Goal: Information Seeking & Learning: Learn about a topic

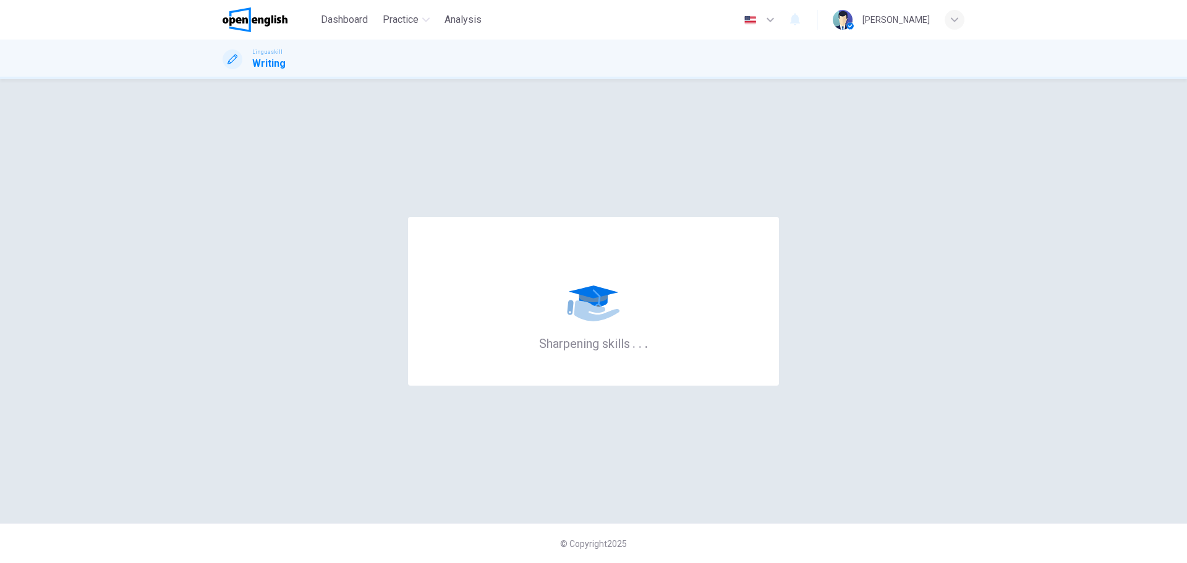
click at [781, 137] on div "Sharpening skills . . ." at bounding box center [593, 301] width 742 height 395
click at [617, 107] on div "Sharpening skills . . ." at bounding box center [593, 301] width 742 height 395
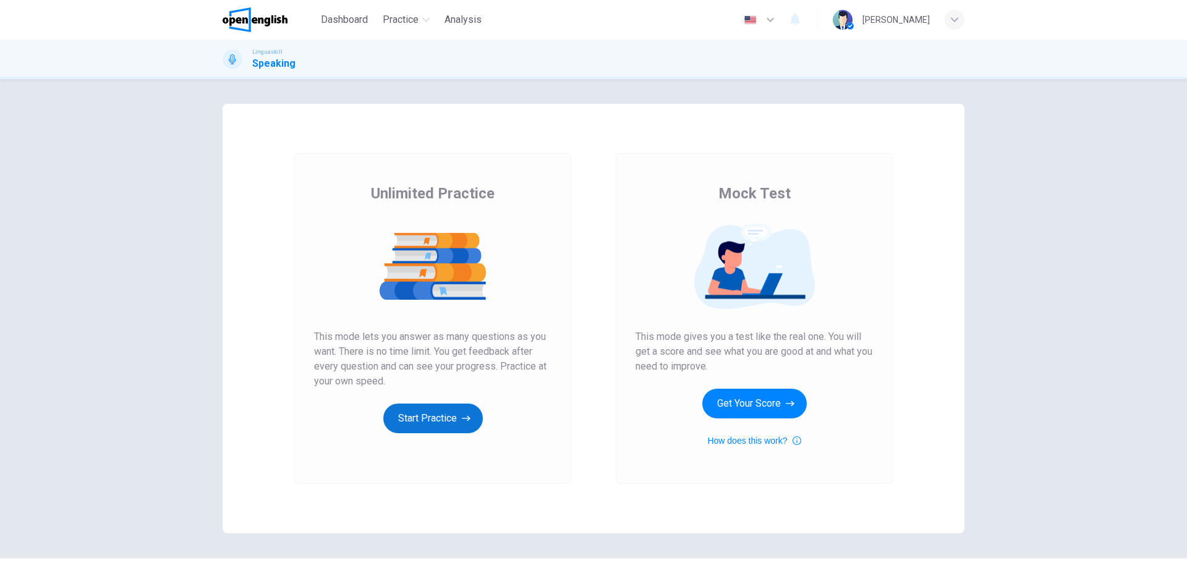
click at [433, 412] on button "Start Practice" at bounding box center [433, 419] width 100 height 30
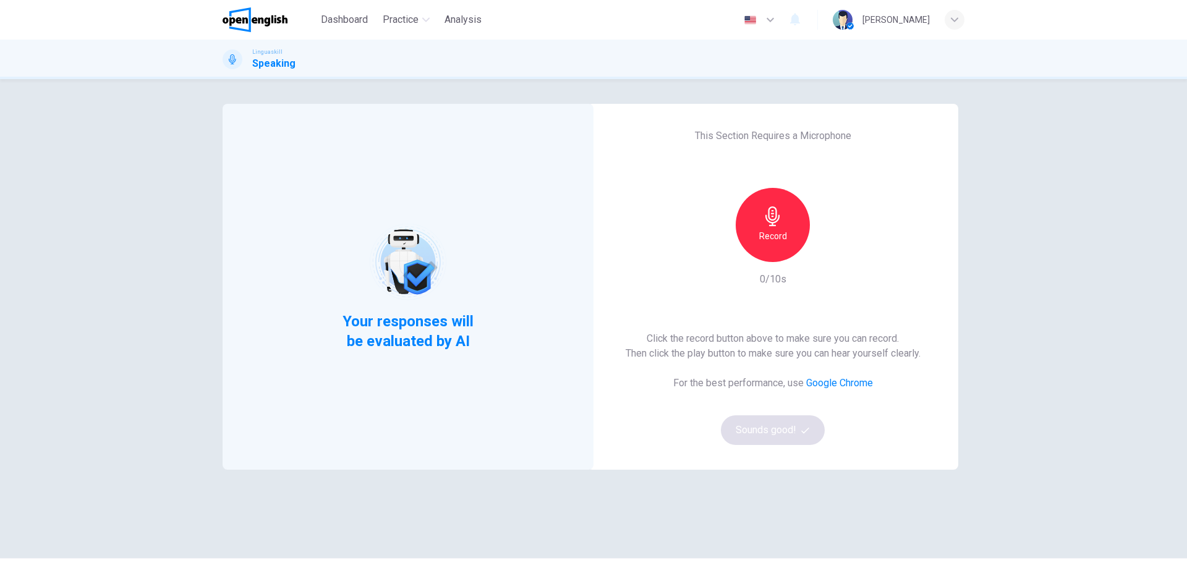
click at [775, 222] on icon "button" at bounding box center [773, 216] width 20 height 20
click at [780, 224] on div "Stop" at bounding box center [772, 225] width 74 height 74
click at [820, 255] on div "button" at bounding box center [830, 252] width 20 height 20
click at [774, 434] on button "Sounds good!" at bounding box center [773, 430] width 104 height 30
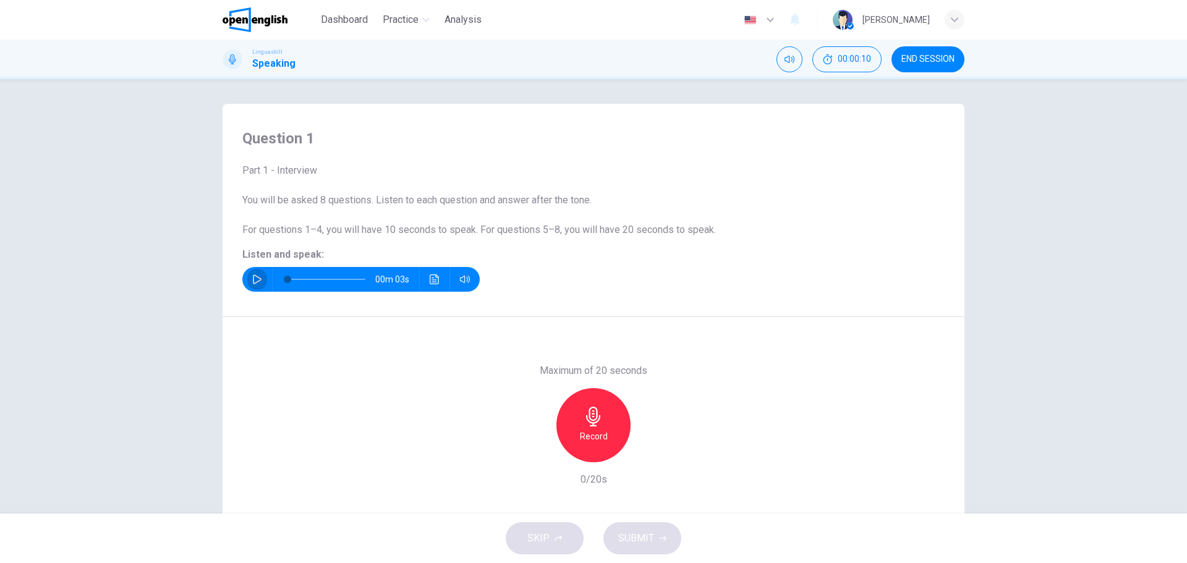
click at [257, 279] on icon "button" at bounding box center [257, 279] width 10 height 10
click at [252, 278] on icon "button" at bounding box center [257, 279] width 10 height 10
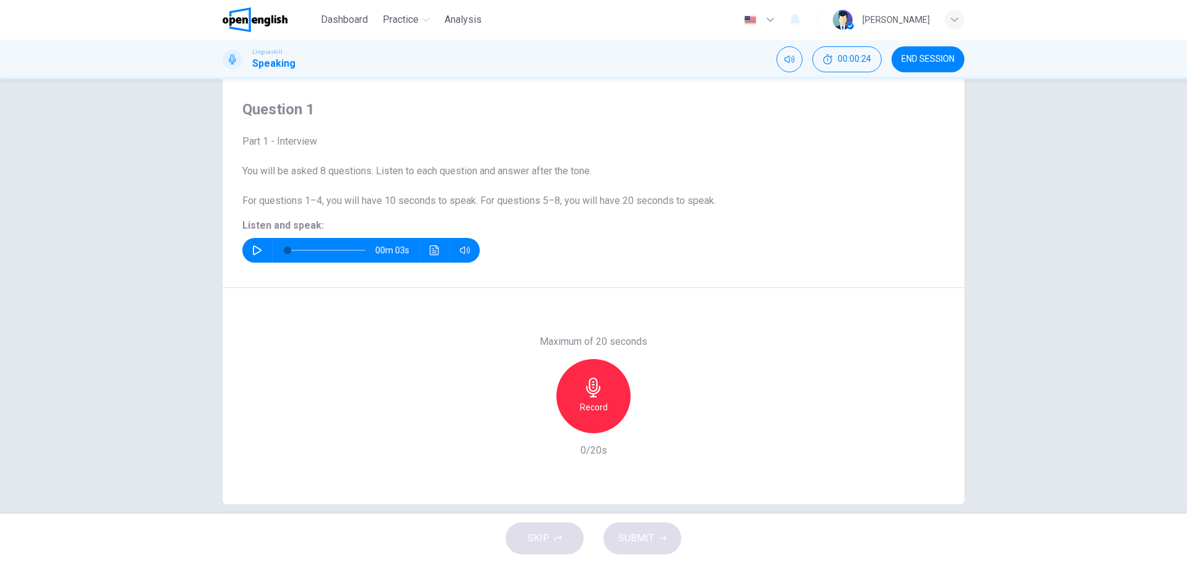
scroll to position [44, 0]
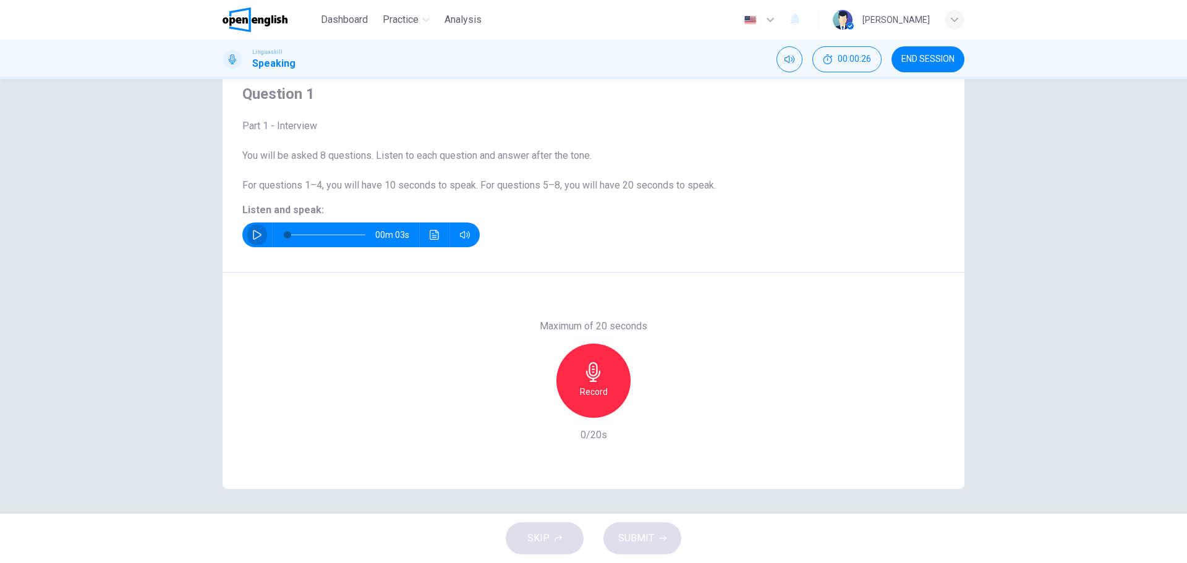
click at [253, 229] on button "button" at bounding box center [257, 234] width 20 height 25
type input "*"
click at [598, 387] on h6 "Record" at bounding box center [594, 391] width 28 height 15
click at [601, 389] on div "Stop" at bounding box center [593, 381] width 74 height 74
click at [648, 533] on span "SUBMIT" at bounding box center [636, 538] width 36 height 17
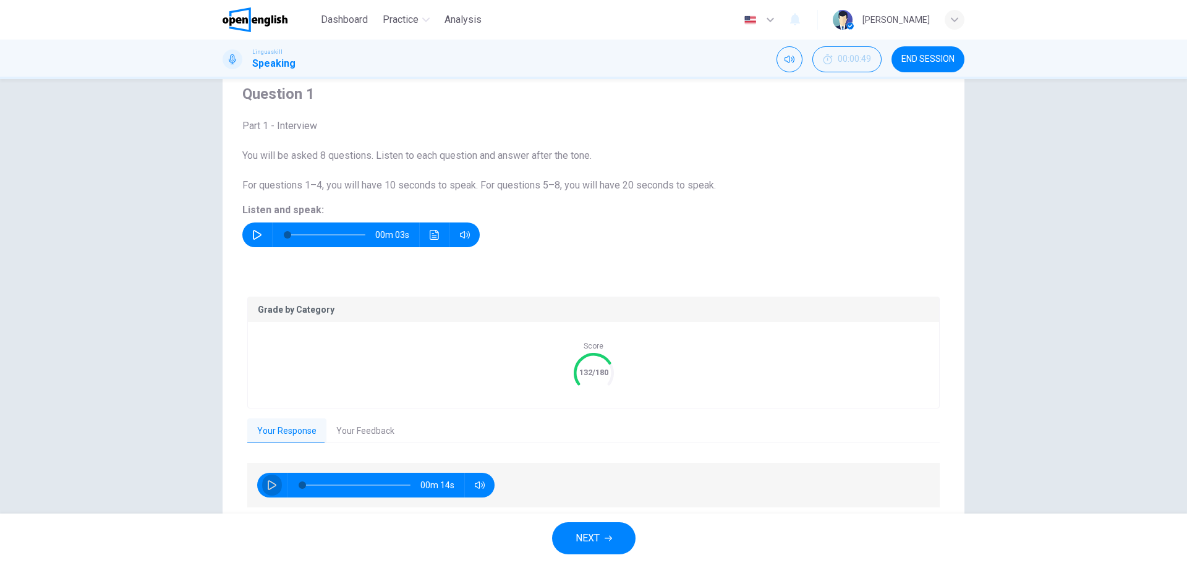
click at [262, 487] on button "button" at bounding box center [272, 485] width 20 height 25
click at [269, 485] on icon "button" at bounding box center [272, 485] width 10 height 10
type input "**"
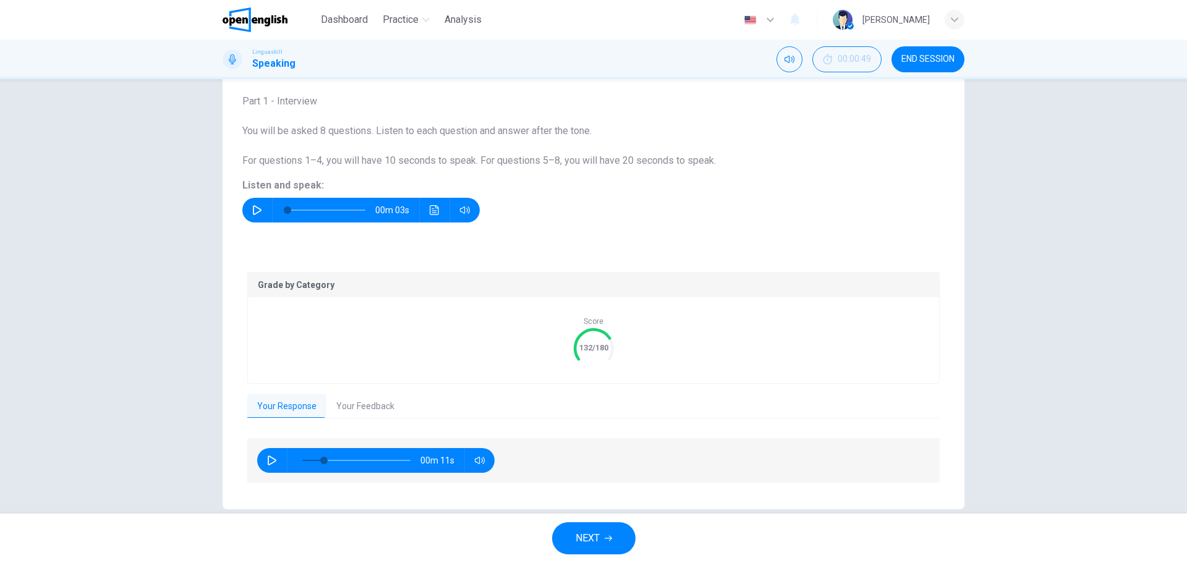
scroll to position [90, 0]
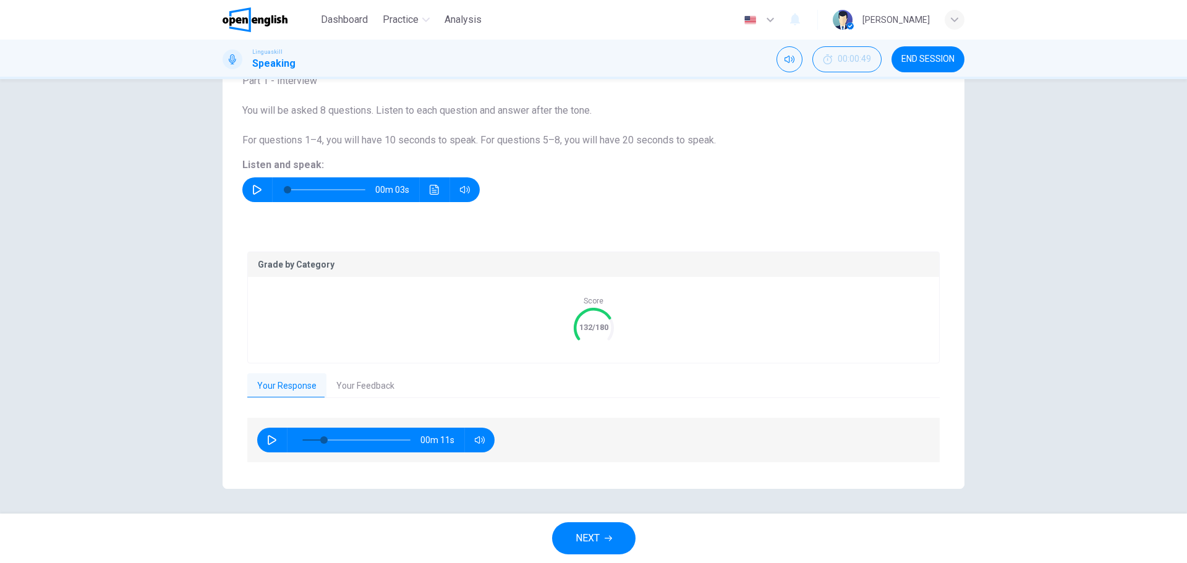
click at [352, 391] on button "Your Feedback" at bounding box center [365, 386] width 78 height 26
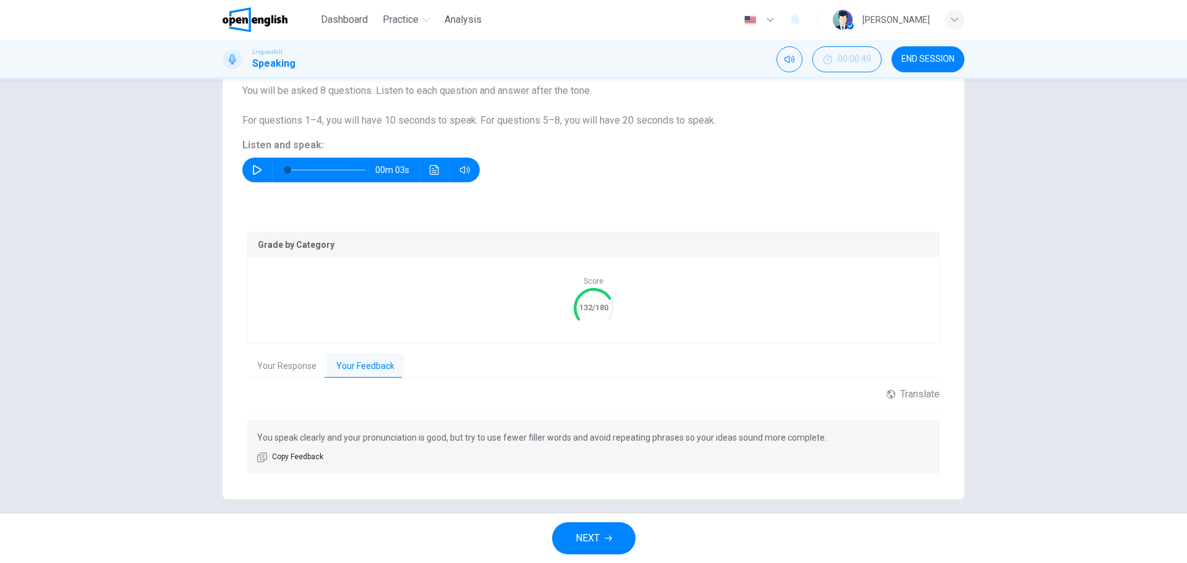
scroll to position [120, 0]
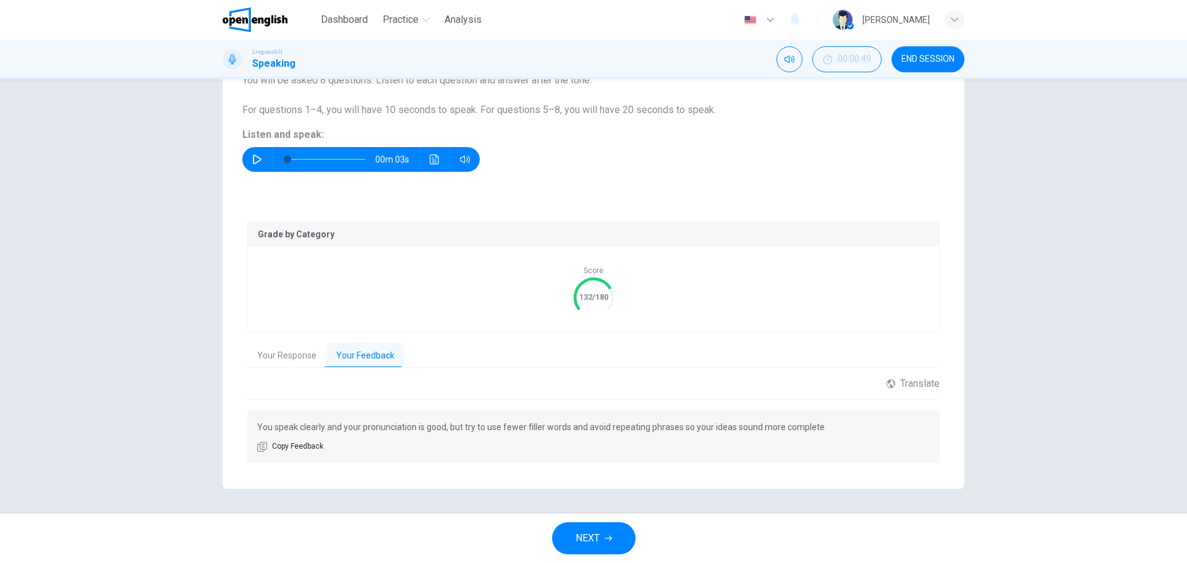
drag, startPoint x: 446, startPoint y: 430, endPoint x: 711, endPoint y: 445, distance: 265.6
click at [711, 445] on div "You speak clearly and your pronunciation is good, but try to use fewer filler w…" at bounding box center [593, 436] width 692 height 53
drag, startPoint x: 459, startPoint y: 425, endPoint x: 559, endPoint y: 424, distance: 99.5
click at [559, 424] on p "You speak clearly and your pronunciation is good, but try to use fewer filler w…" at bounding box center [593, 427] width 672 height 15
click at [551, 428] on p "You speak clearly and your pronunciation is good, but try to use fewer filler w…" at bounding box center [593, 427] width 672 height 15
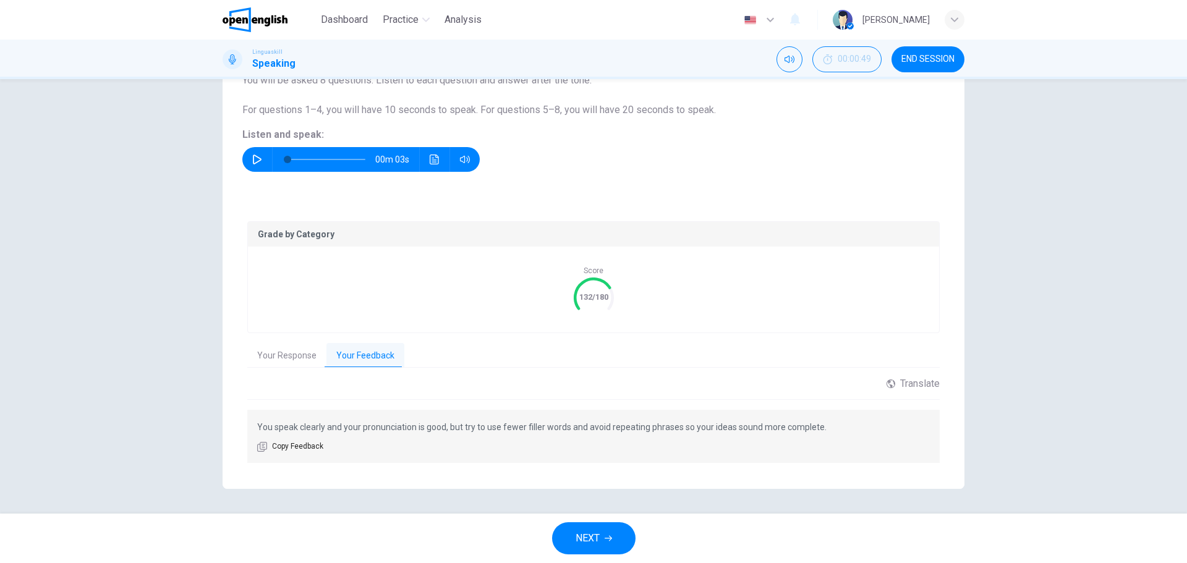
click at [601, 528] on button "NEXT" at bounding box center [593, 538] width 83 height 32
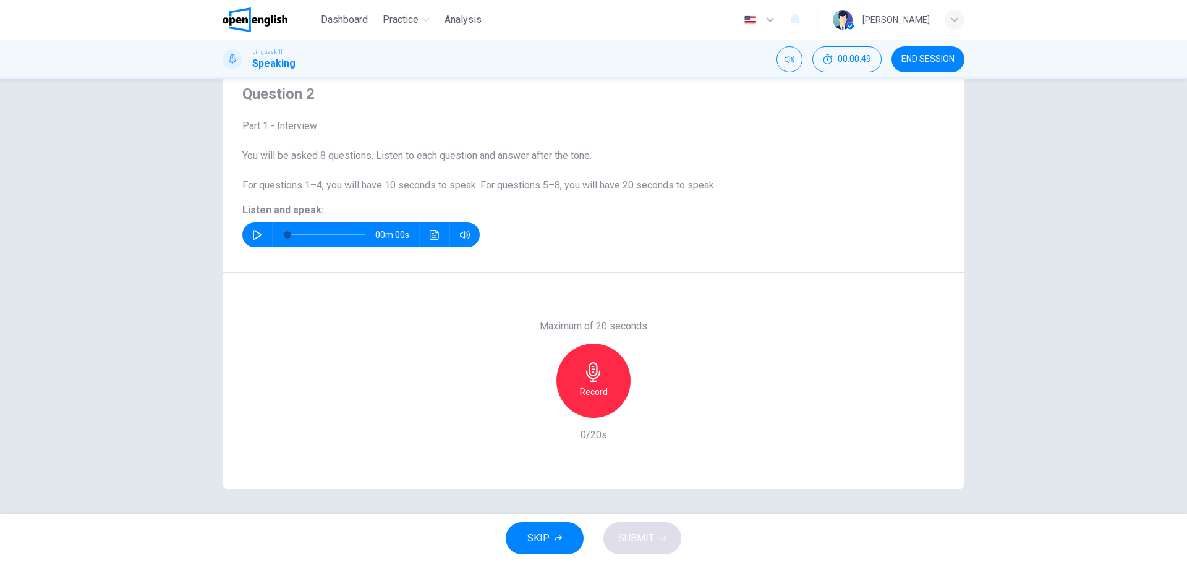
scroll to position [44, 0]
click at [253, 235] on icon "button" at bounding box center [257, 235] width 10 height 10
type input "*"
click at [587, 380] on icon "button" at bounding box center [593, 372] width 20 height 20
click at [652, 539] on span "SUBMIT" at bounding box center [636, 538] width 36 height 17
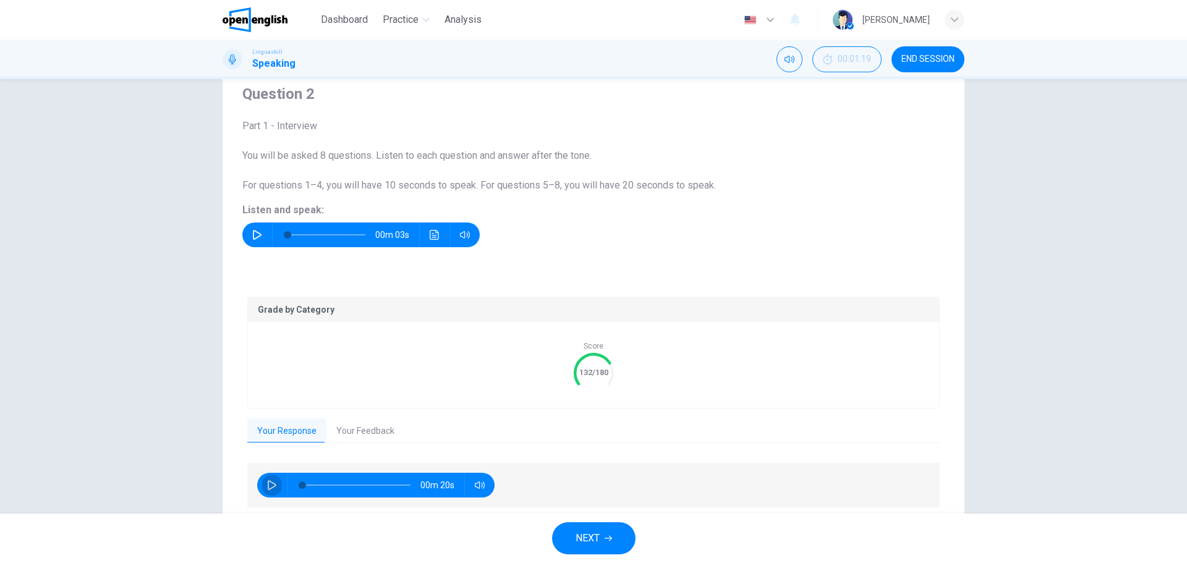
click at [266, 480] on button "button" at bounding box center [272, 485] width 20 height 25
type input "*"
click at [352, 433] on button "Your Feedback" at bounding box center [365, 431] width 78 height 26
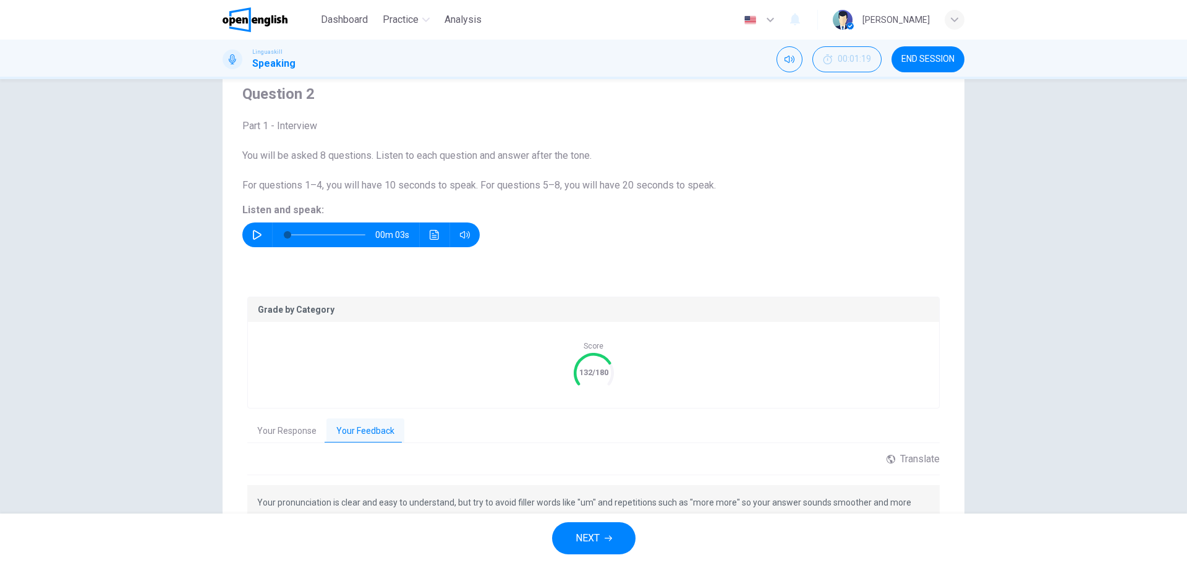
scroll to position [135, 0]
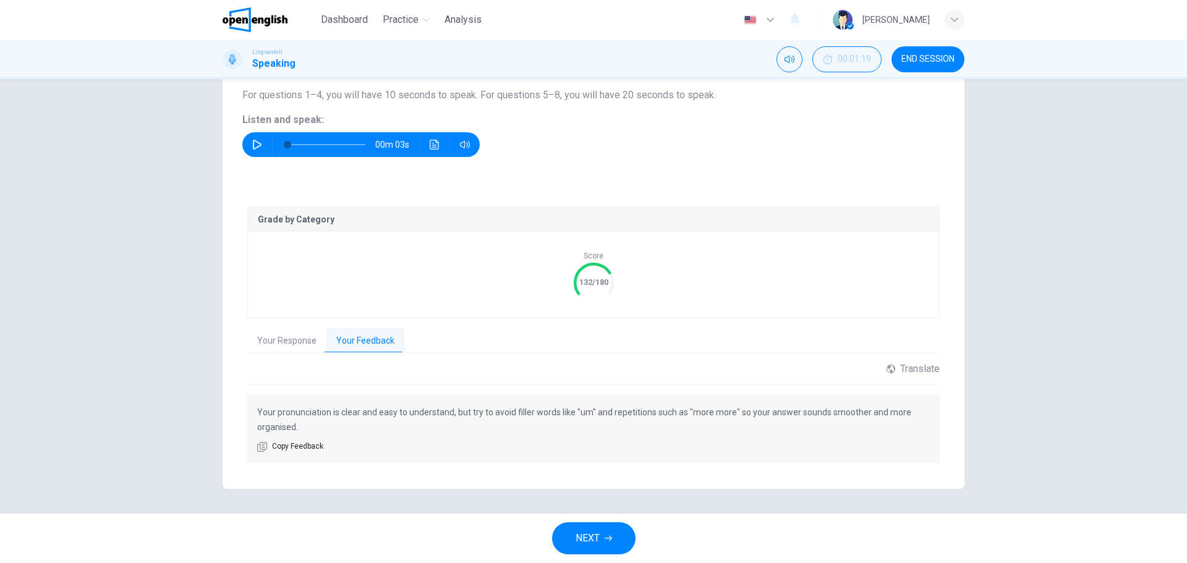
click at [606, 531] on button "NEXT" at bounding box center [593, 538] width 83 height 32
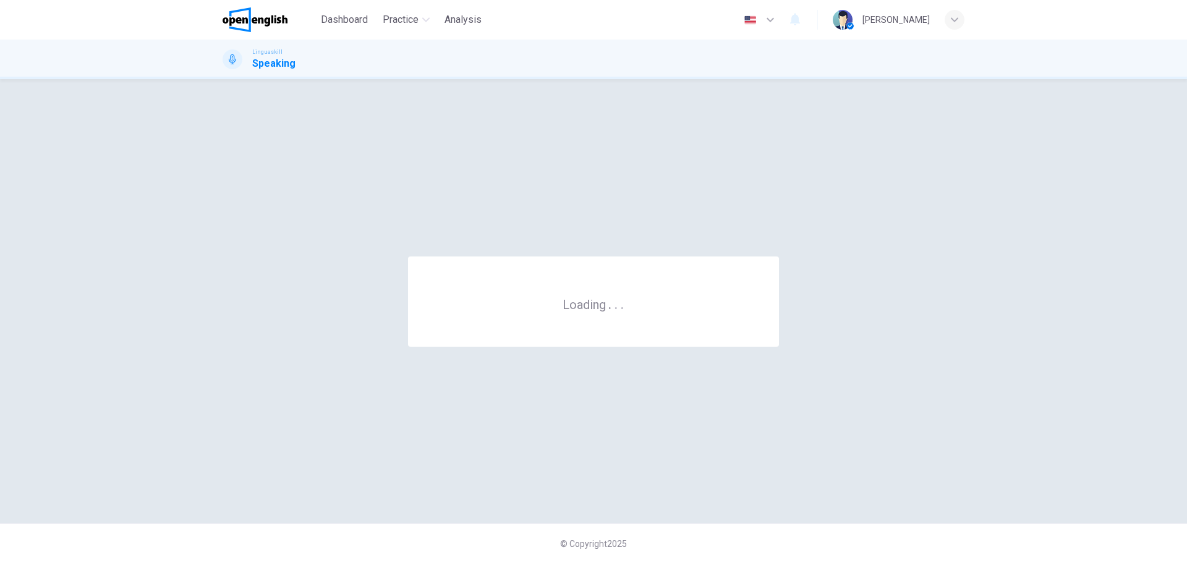
scroll to position [0, 0]
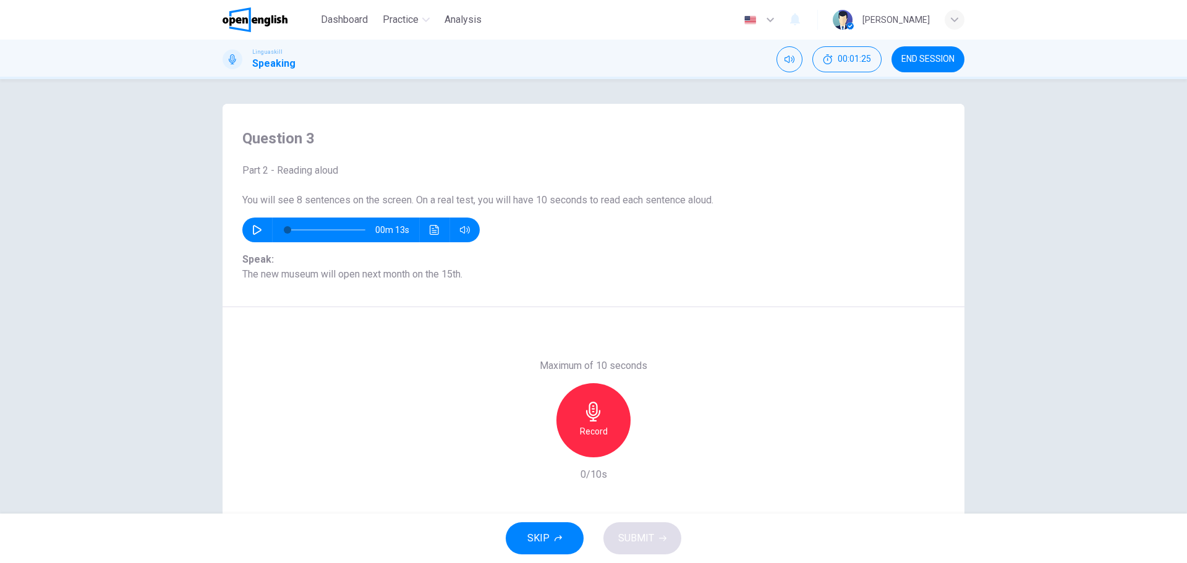
click at [248, 230] on button "button" at bounding box center [257, 230] width 20 height 25
click at [584, 409] on icon "button" at bounding box center [593, 412] width 20 height 20
click at [596, 431] on h6 "Stop" at bounding box center [593, 431] width 19 height 15
click at [634, 531] on span "SUBMIT" at bounding box center [636, 538] width 36 height 17
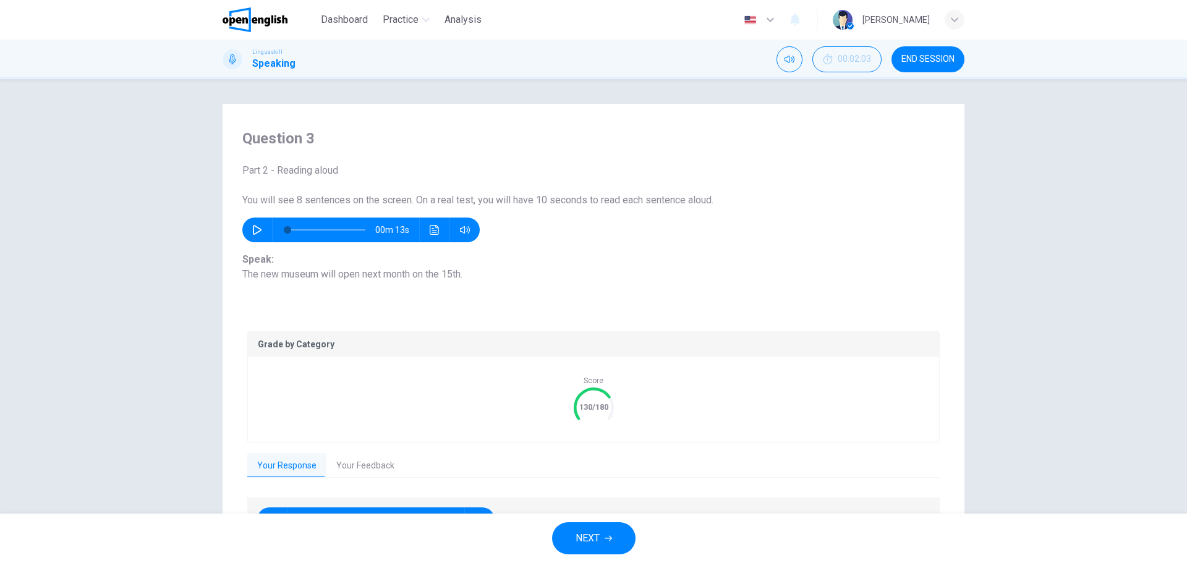
scroll to position [80, 0]
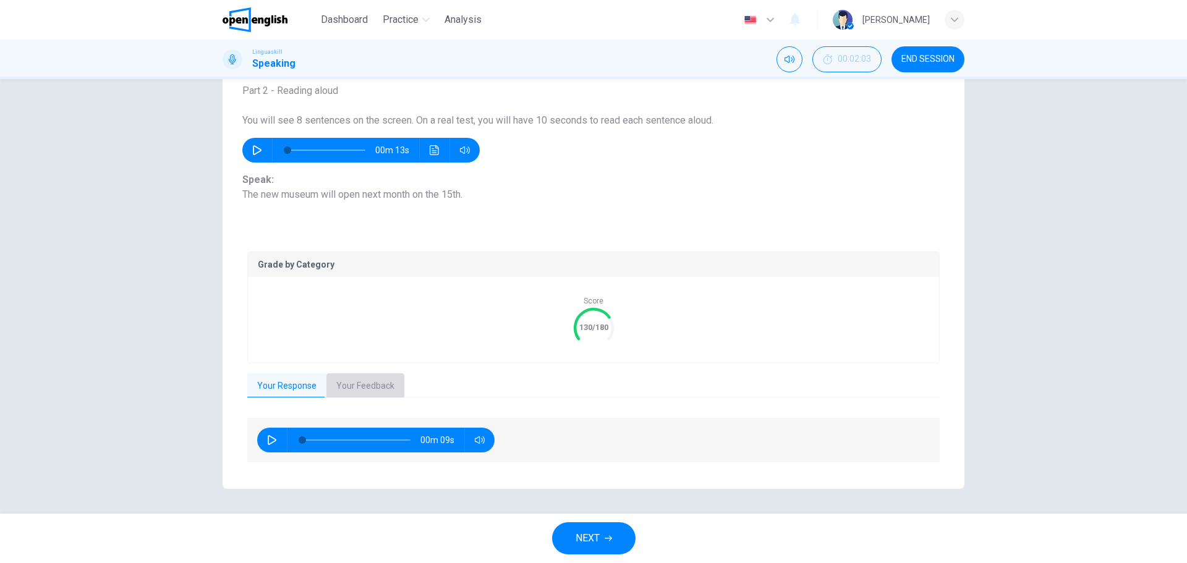
click at [362, 393] on button "Your Feedback" at bounding box center [365, 386] width 78 height 26
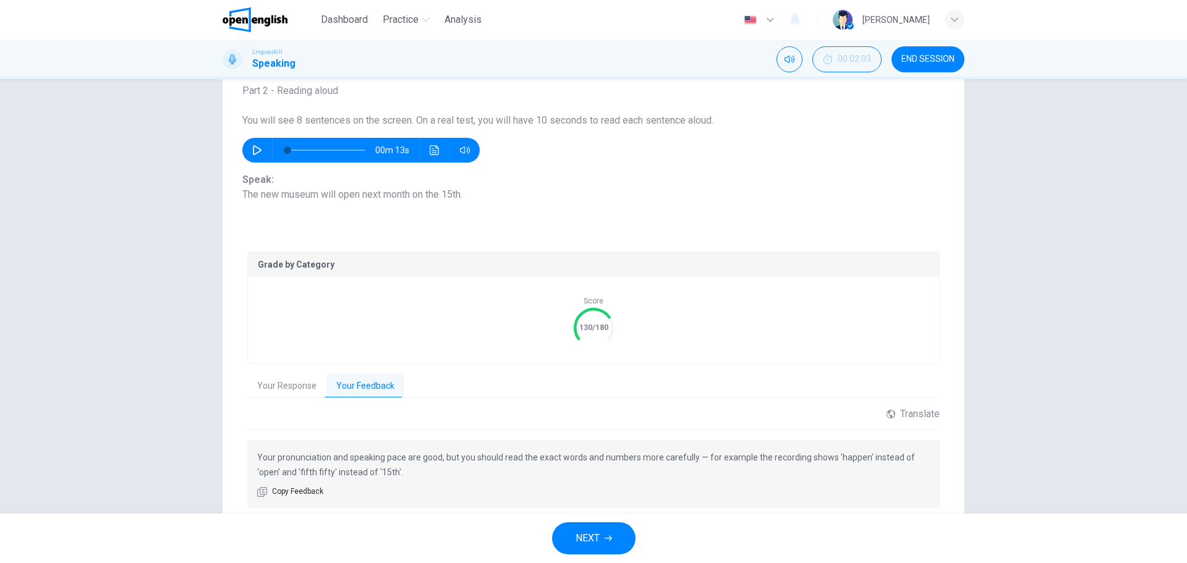
scroll to position [125, 0]
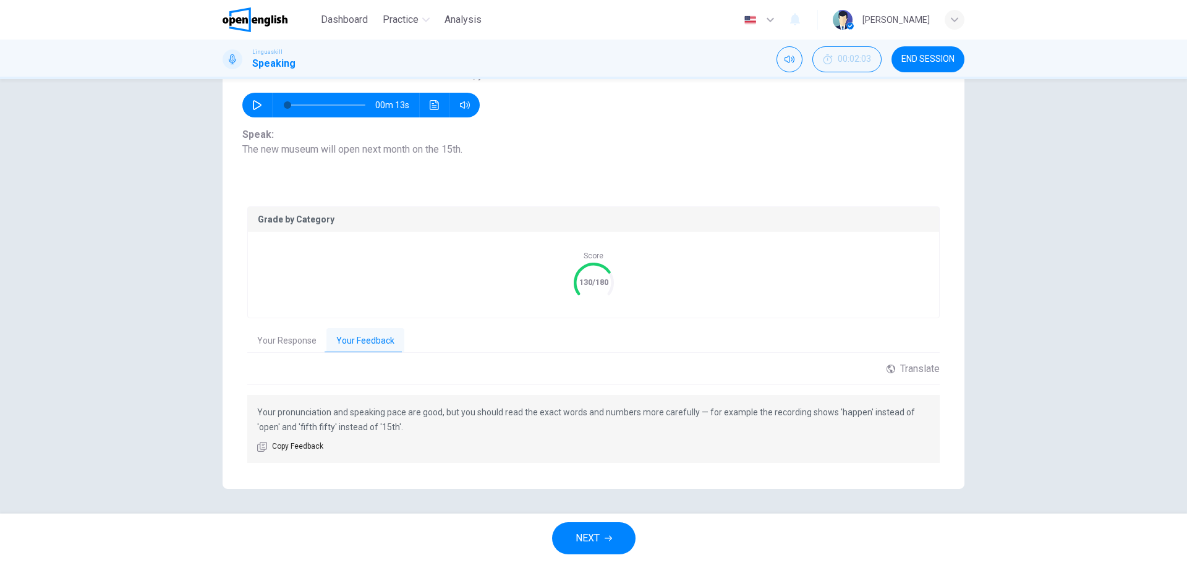
click at [588, 543] on span "NEXT" at bounding box center [587, 538] width 24 height 17
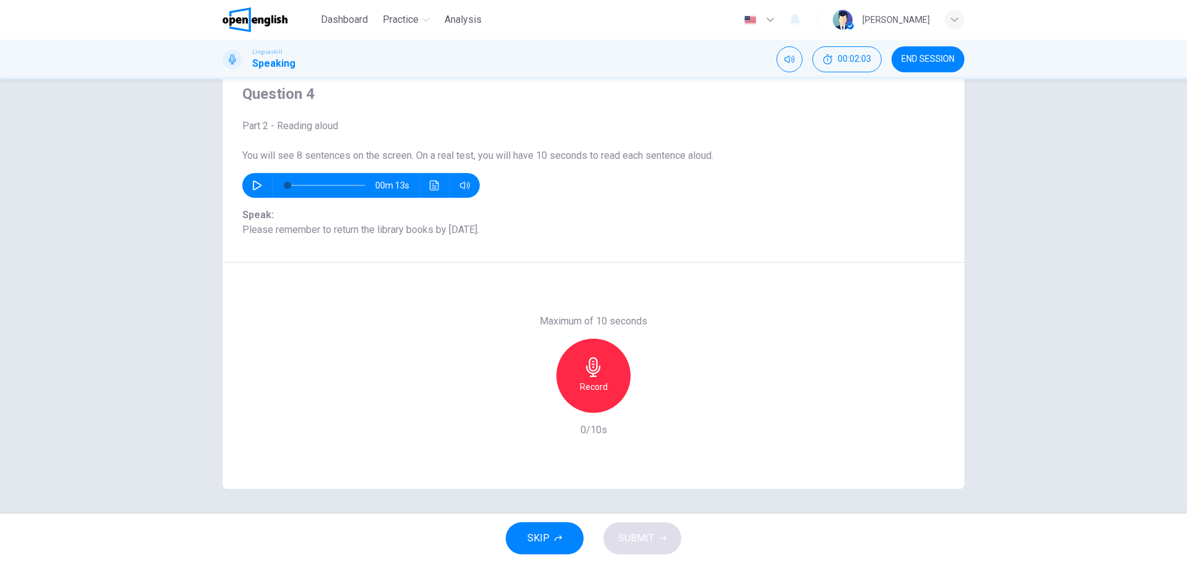
scroll to position [44, 0]
click at [254, 187] on icon "button" at bounding box center [257, 185] width 10 height 10
click at [587, 378] on div "Record" at bounding box center [593, 376] width 74 height 74
click at [584, 403] on div "Stop" at bounding box center [593, 376] width 74 height 74
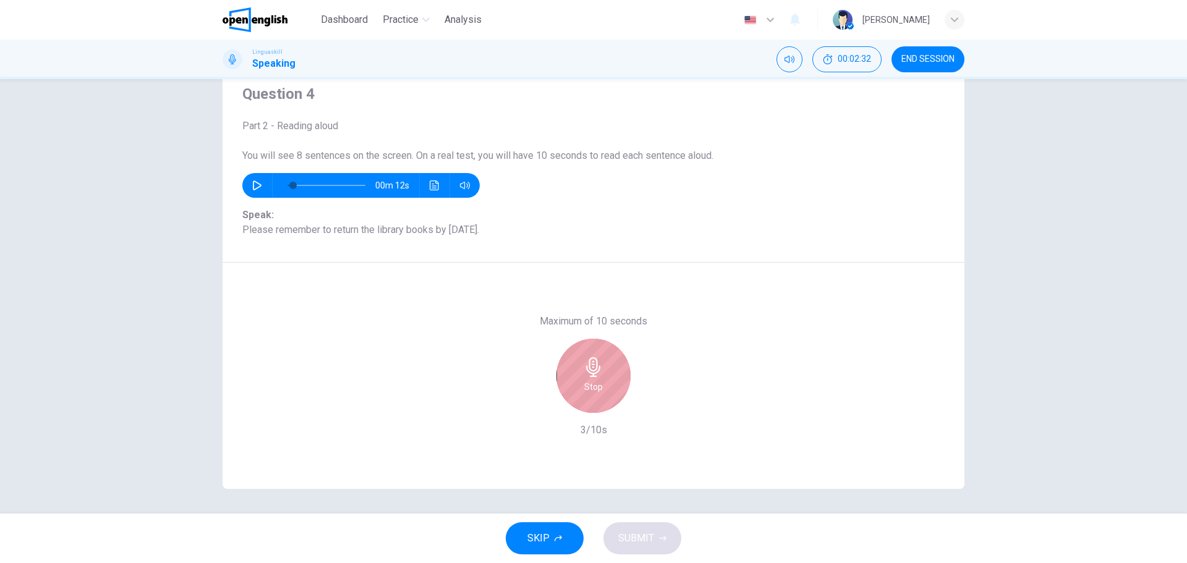
click at [589, 375] on icon "button" at bounding box center [593, 367] width 20 height 20
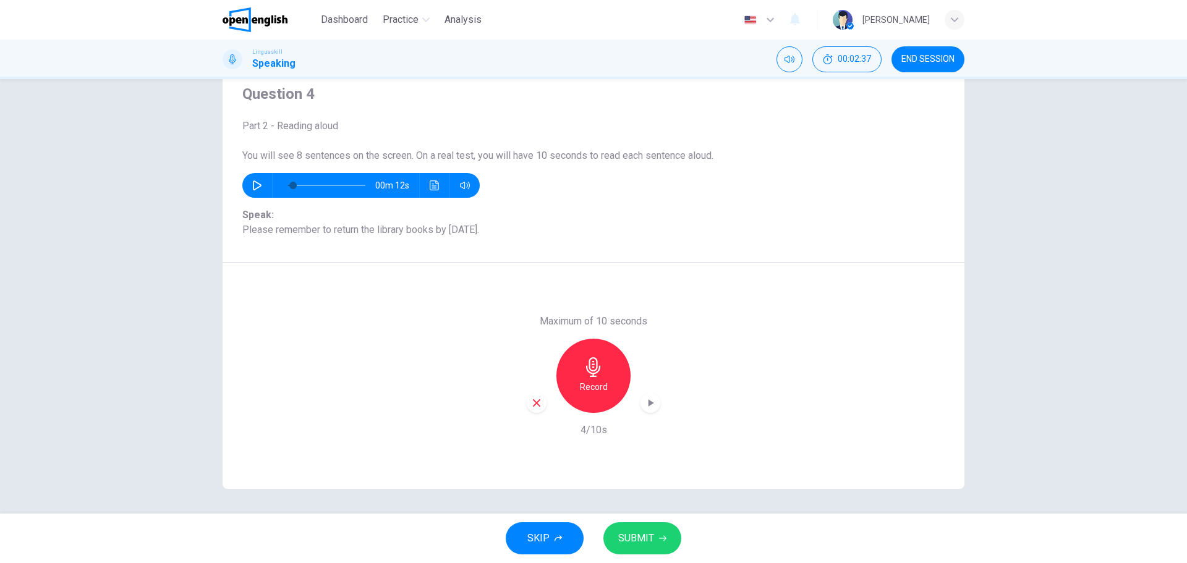
click at [648, 403] on icon "button" at bounding box center [651, 402] width 6 height 7
click at [648, 532] on span "SUBMIT" at bounding box center [636, 538] width 36 height 17
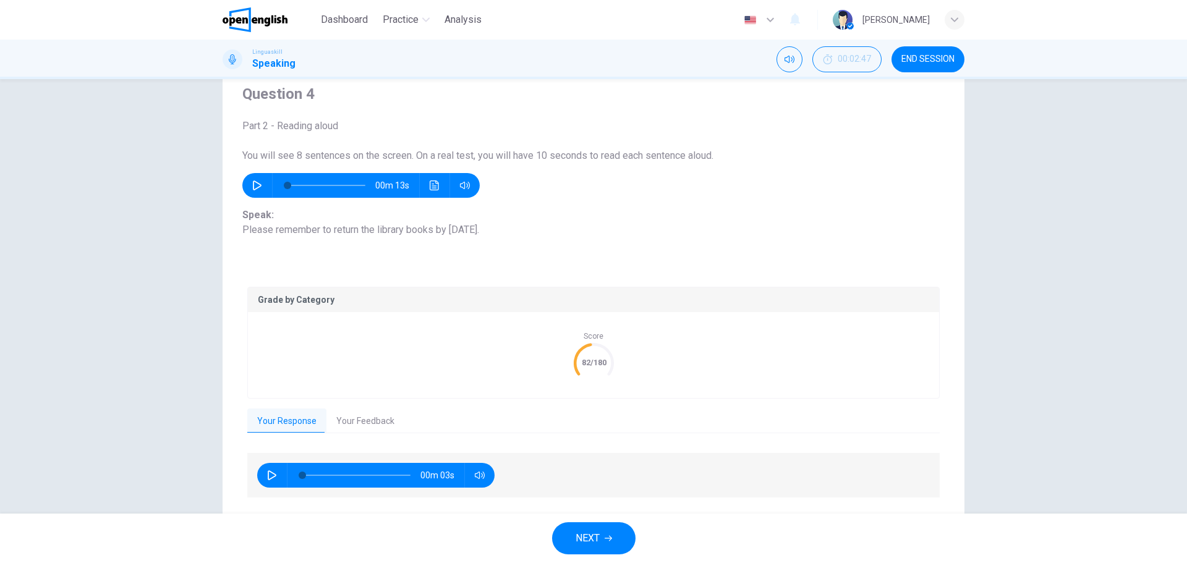
click at [341, 428] on button "Your Feedback" at bounding box center [365, 422] width 78 height 26
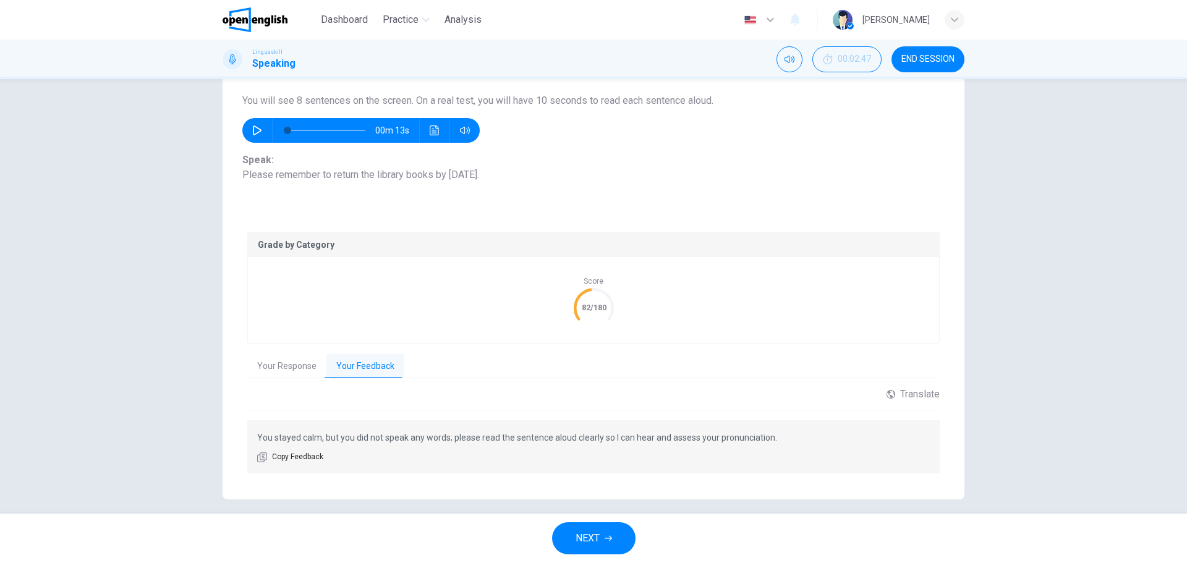
scroll to position [110, 0]
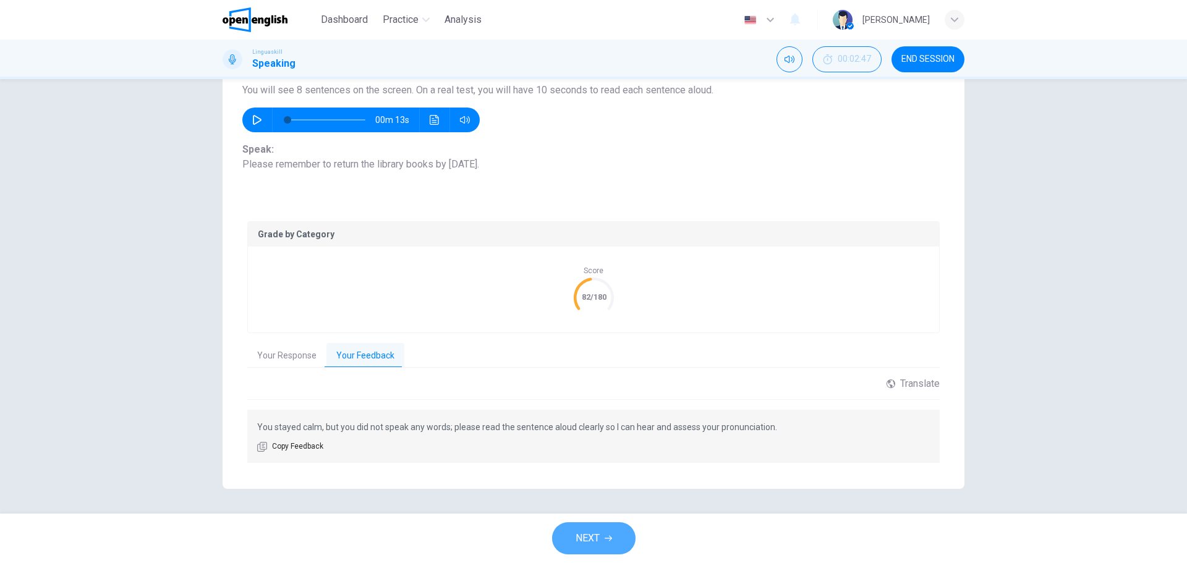
click at [589, 535] on span "NEXT" at bounding box center [587, 538] width 24 height 17
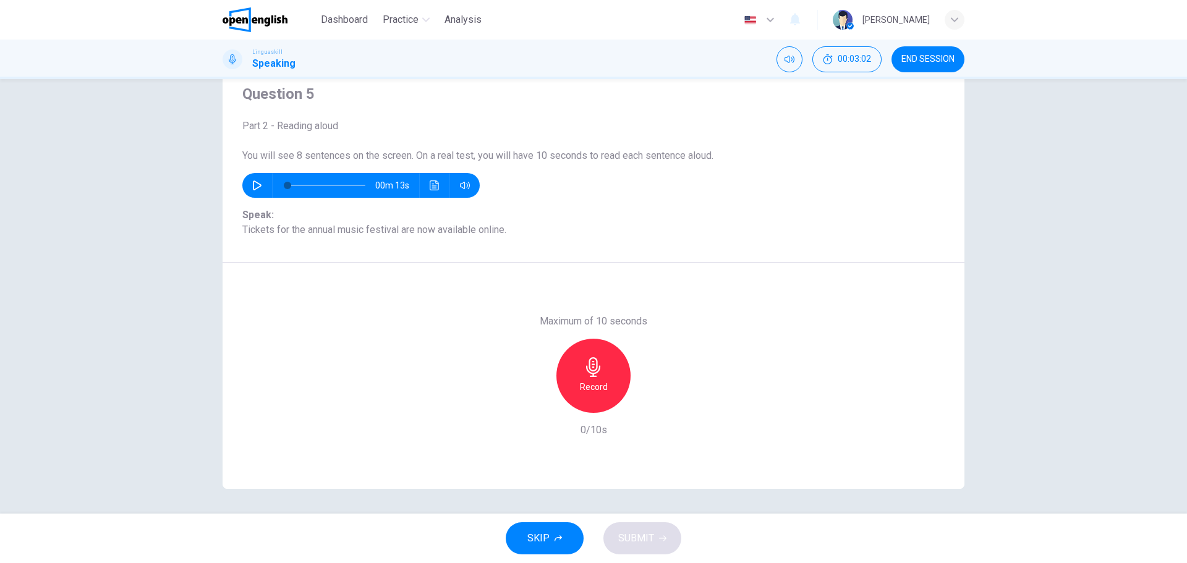
click at [596, 376] on icon "button" at bounding box center [593, 367] width 20 height 20
click at [645, 538] on span "SUBMIT" at bounding box center [636, 538] width 36 height 17
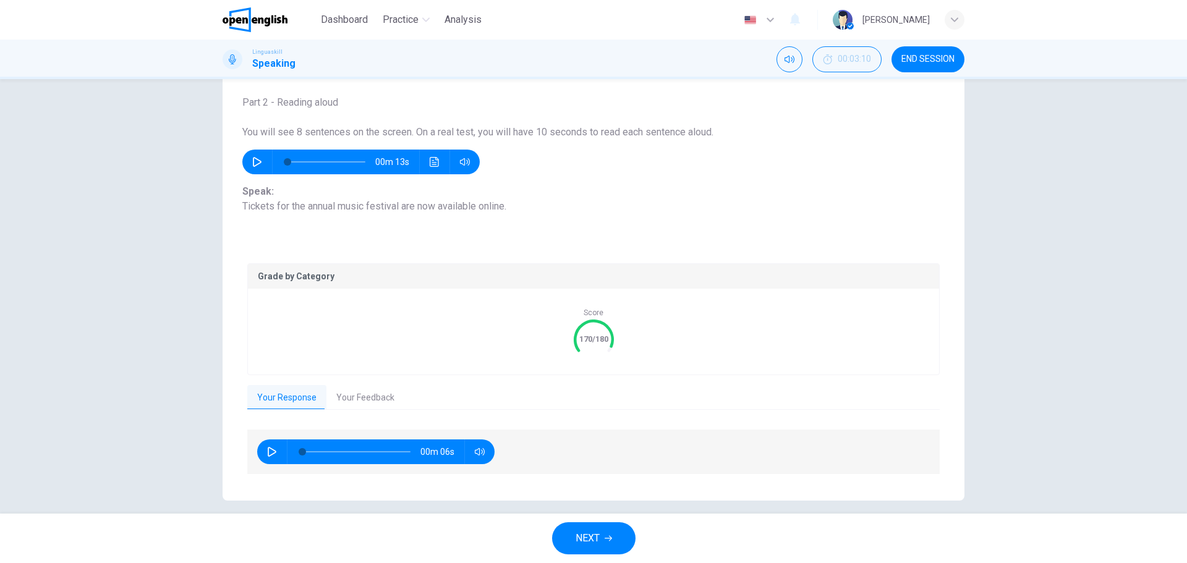
scroll to position [80, 0]
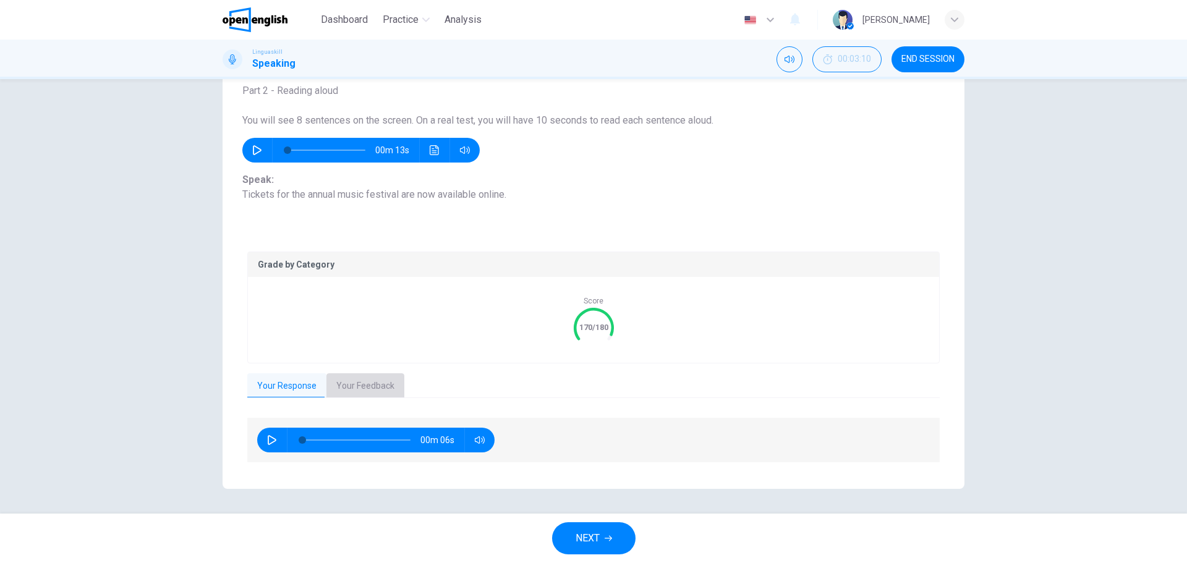
click at [378, 388] on button "Your Feedback" at bounding box center [365, 386] width 78 height 26
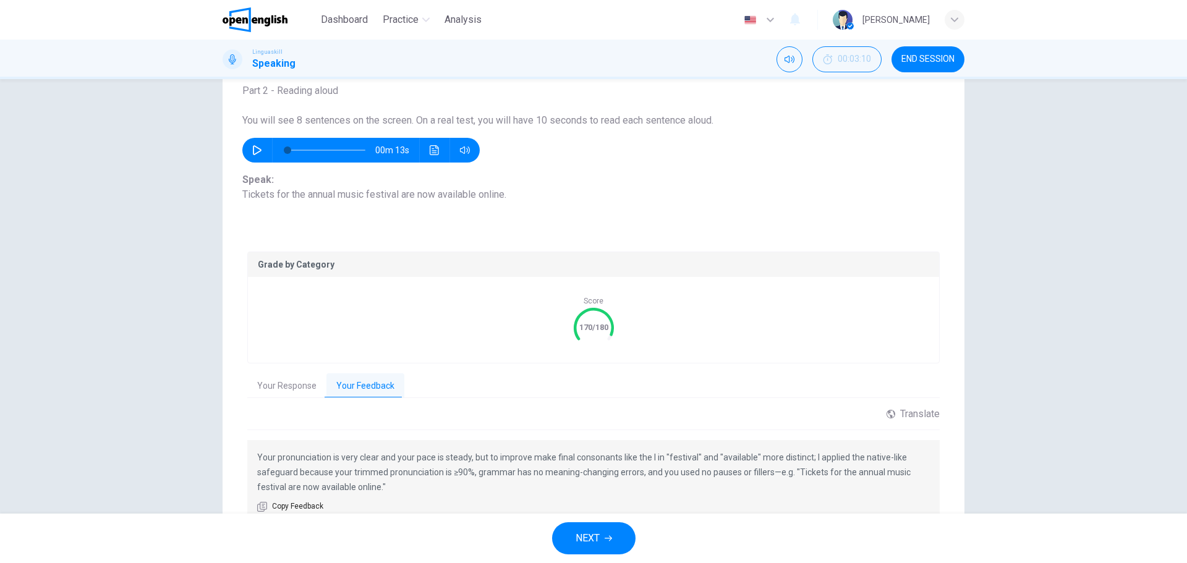
scroll to position [140, 0]
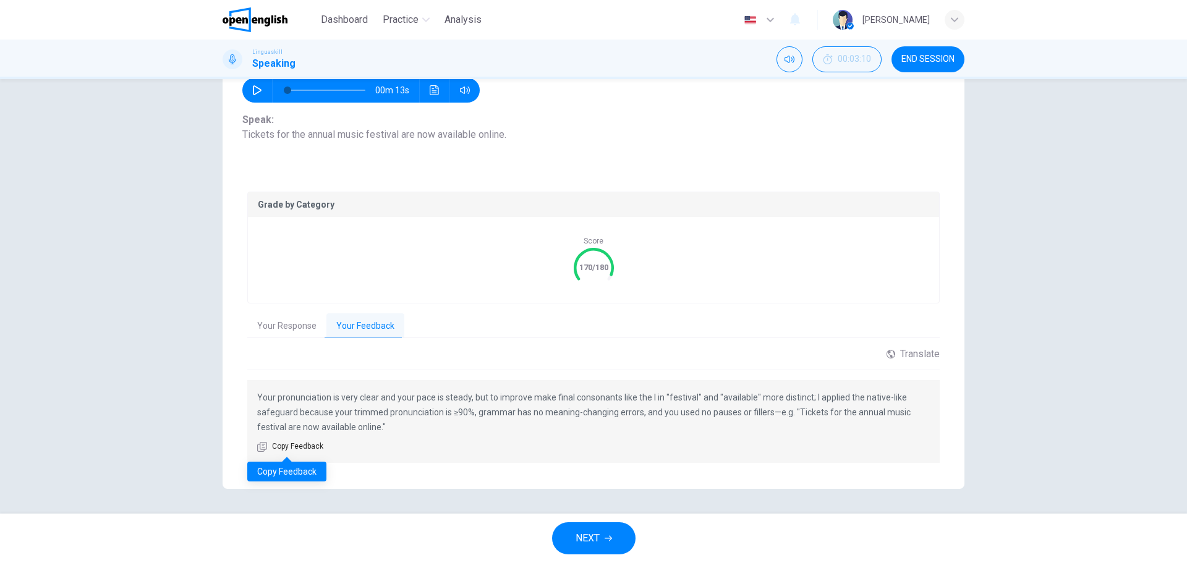
click at [311, 449] on span "Copy Feedback" at bounding box center [297, 447] width 51 height 12
click at [603, 541] on button "NEXT" at bounding box center [593, 538] width 83 height 32
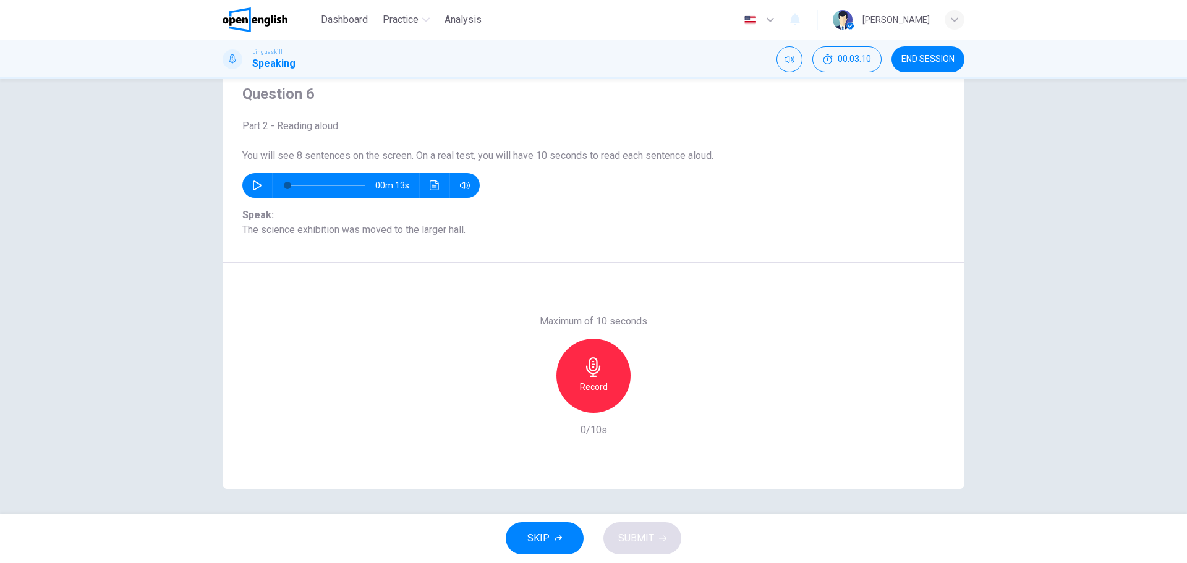
scroll to position [44, 0]
click at [577, 371] on div "Record" at bounding box center [593, 376] width 74 height 74
click at [600, 373] on icon "button" at bounding box center [593, 367] width 20 height 20
click at [627, 540] on span "SUBMIT" at bounding box center [636, 538] width 36 height 17
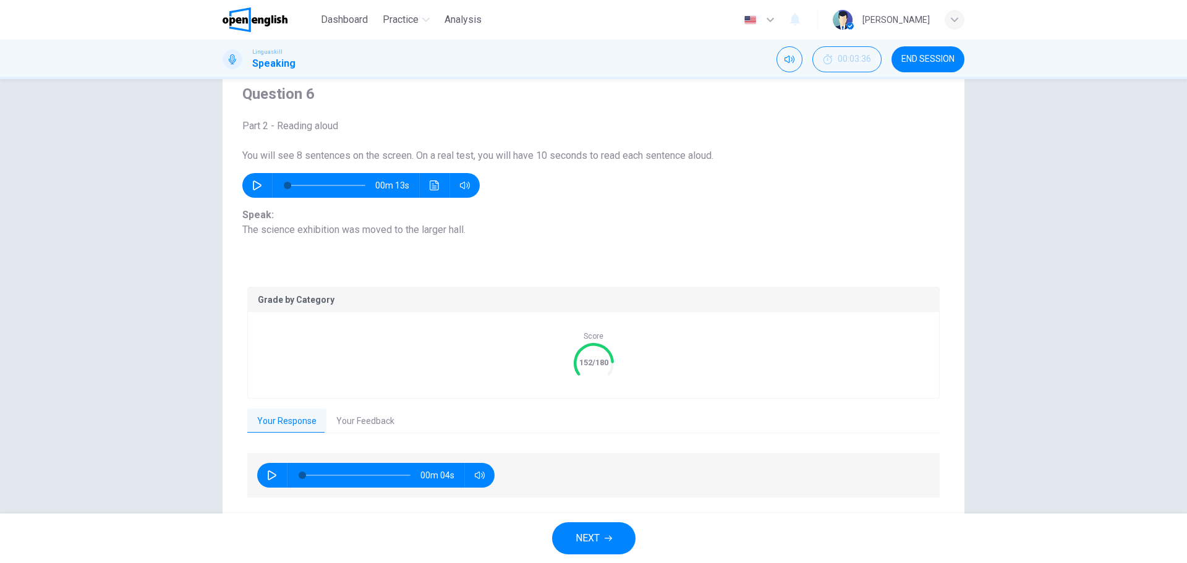
click at [389, 420] on button "Your Feedback" at bounding box center [365, 422] width 78 height 26
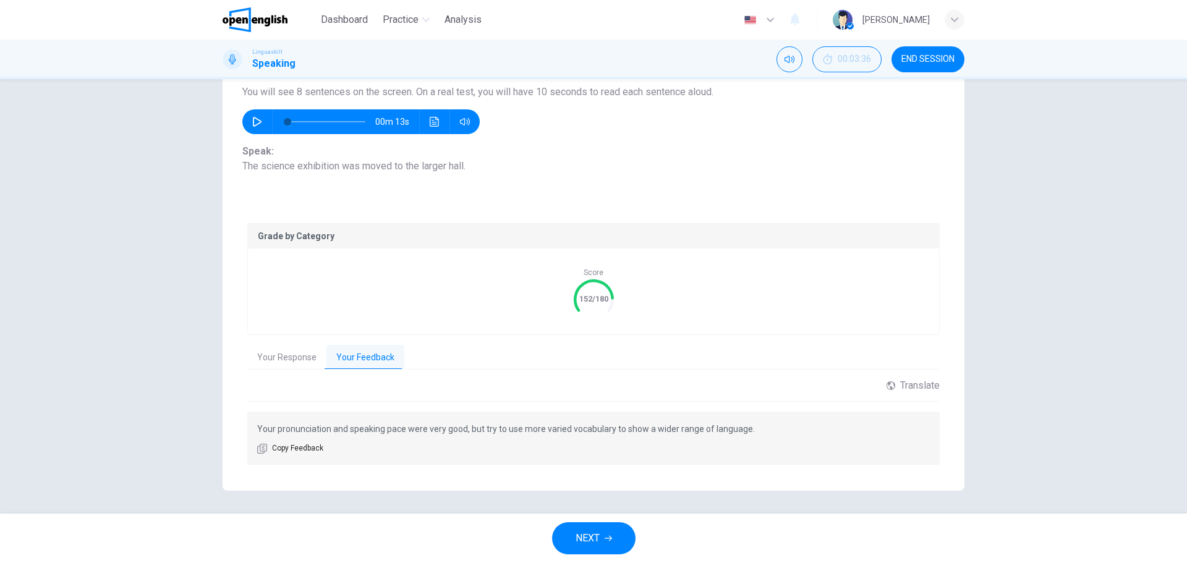
scroll to position [110, 0]
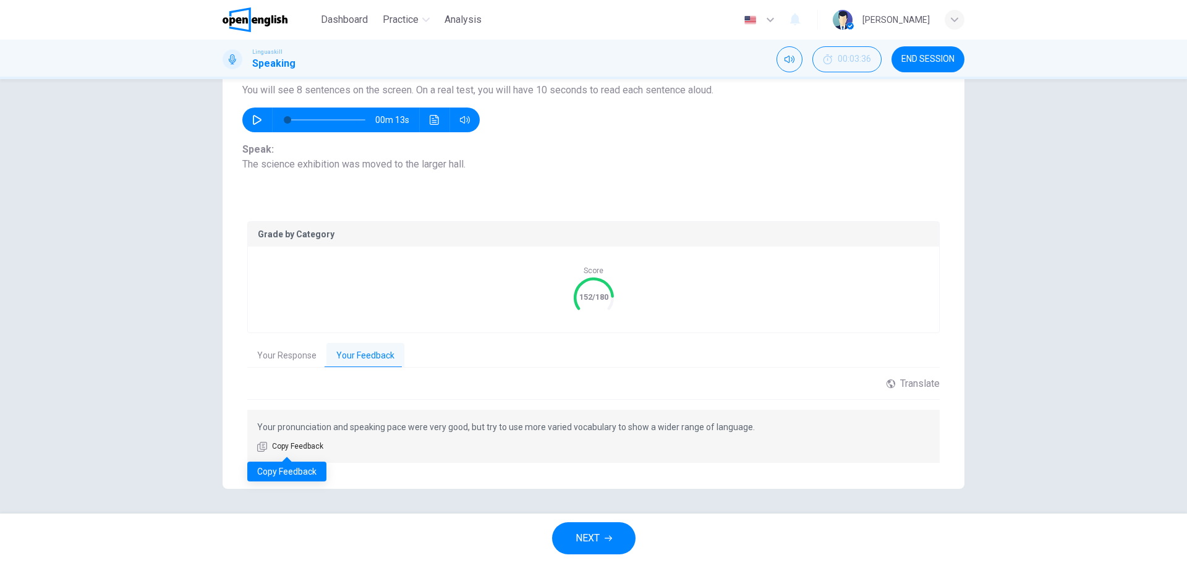
click at [294, 447] on span "Copy Feedback" at bounding box center [297, 447] width 51 height 12
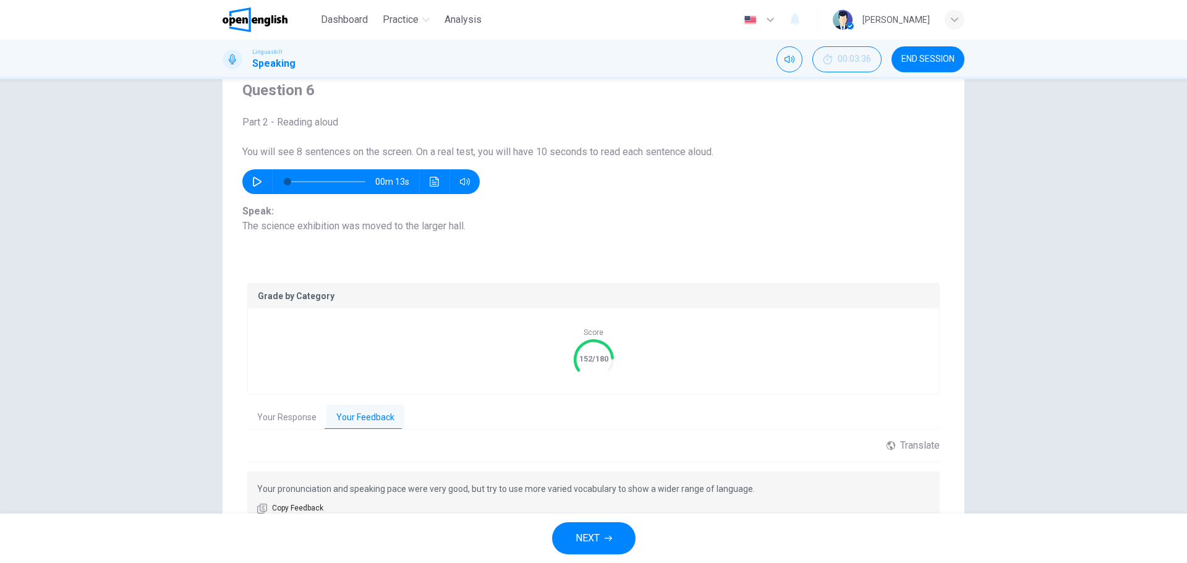
click at [257, 177] on icon "button" at bounding box center [257, 182] width 10 height 10
type input "*"
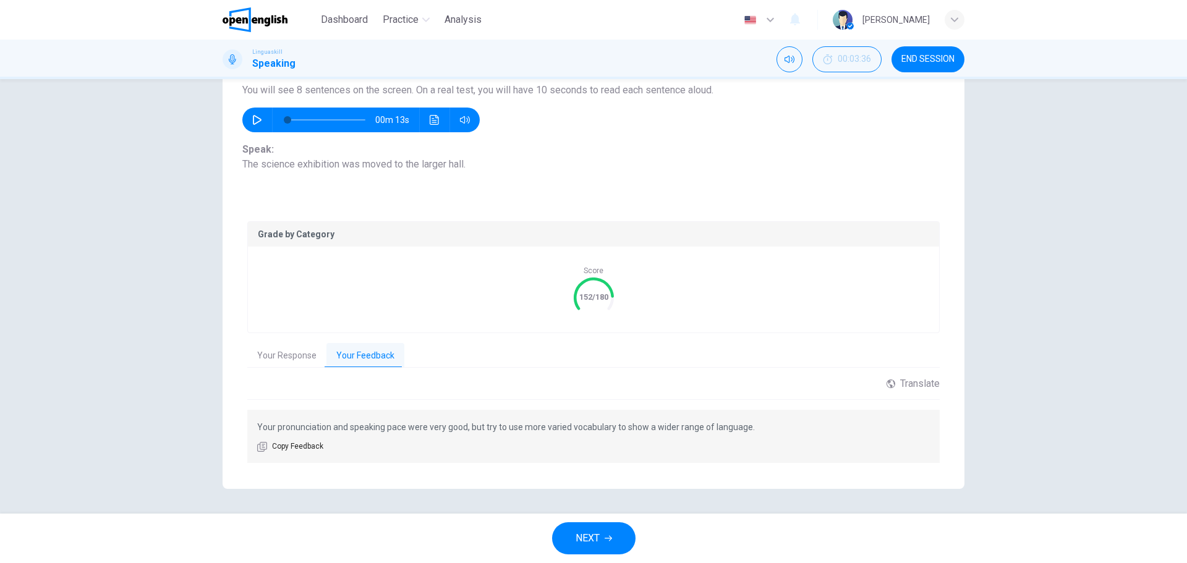
scroll to position [0, 0]
click at [577, 549] on button "NEXT" at bounding box center [593, 538] width 83 height 32
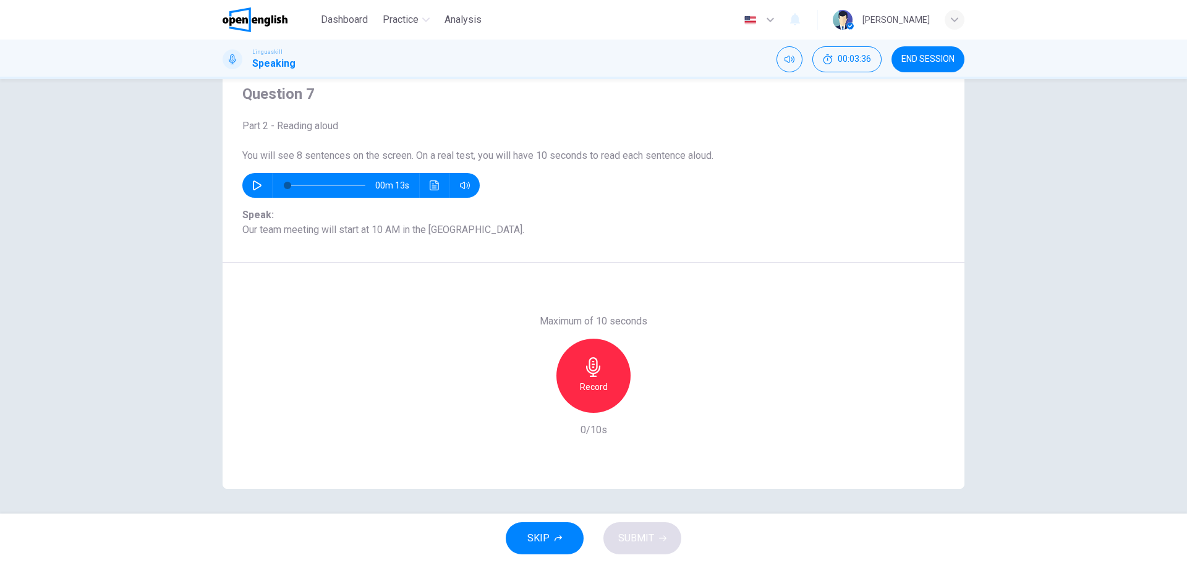
scroll to position [44, 0]
click at [578, 374] on div "Record" at bounding box center [593, 376] width 74 height 74
click at [595, 371] on icon "button" at bounding box center [593, 367] width 14 height 20
click at [628, 526] on button "SUBMIT" at bounding box center [642, 538] width 78 height 32
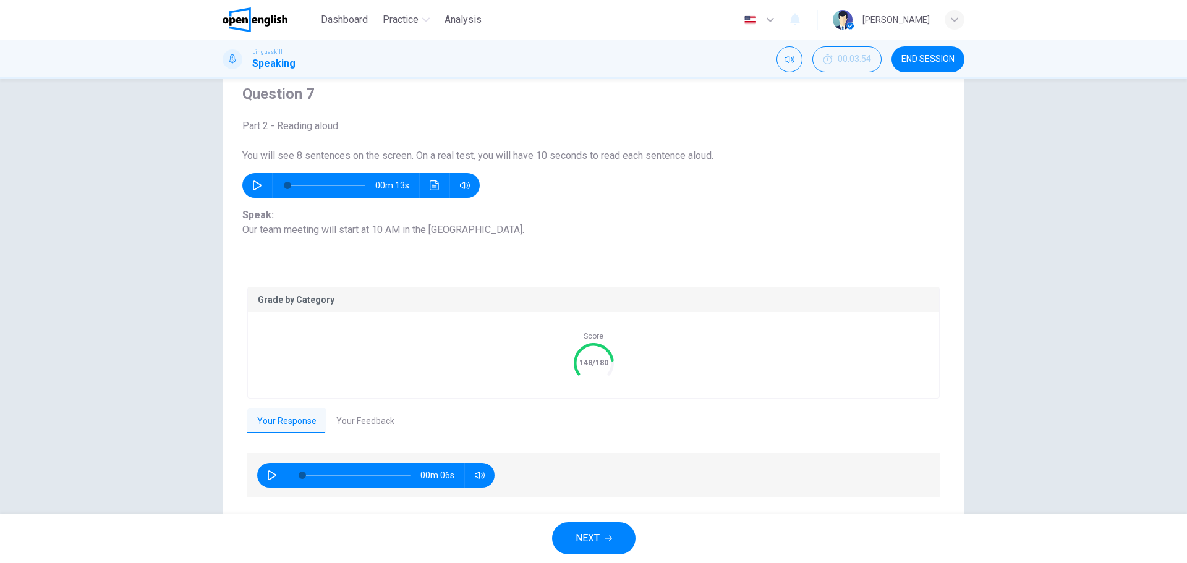
click at [352, 423] on button "Your Feedback" at bounding box center [365, 422] width 78 height 26
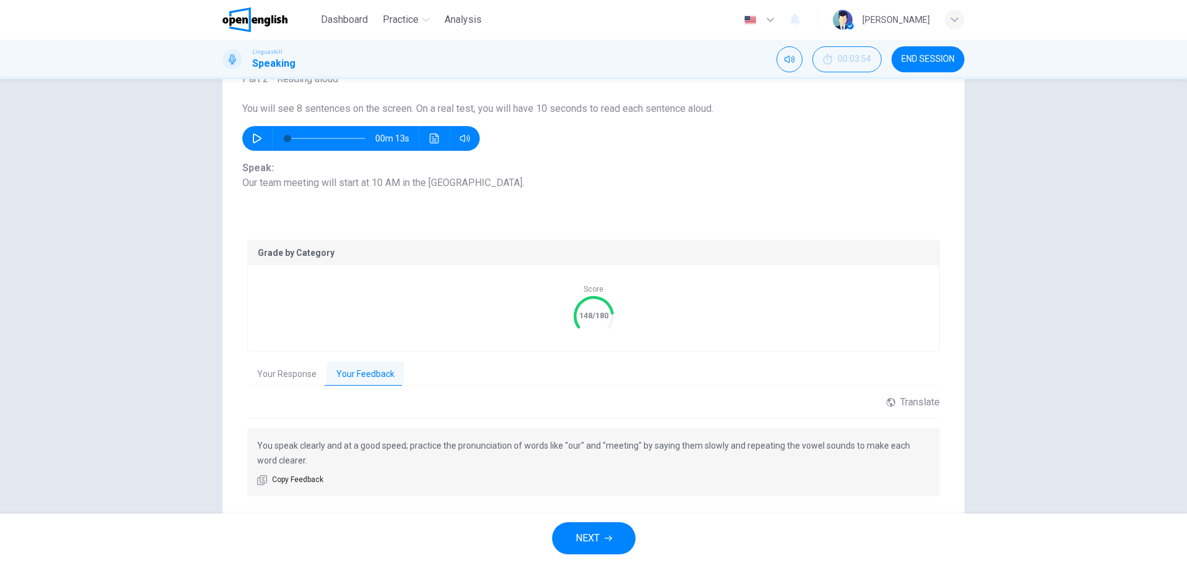
scroll to position [125, 0]
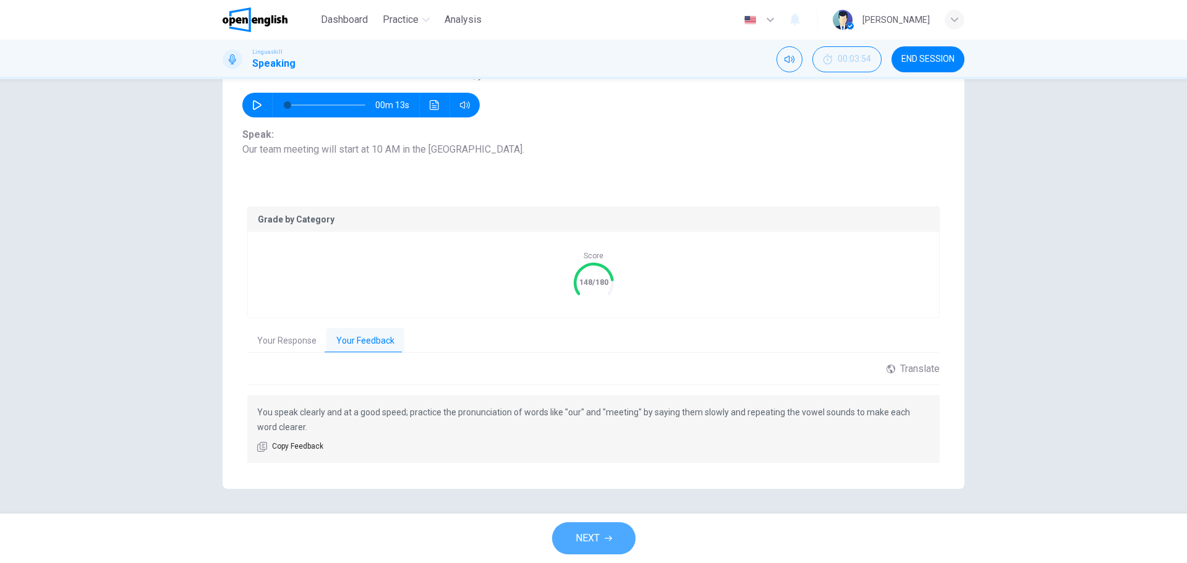
click at [601, 537] on button "NEXT" at bounding box center [593, 538] width 83 height 32
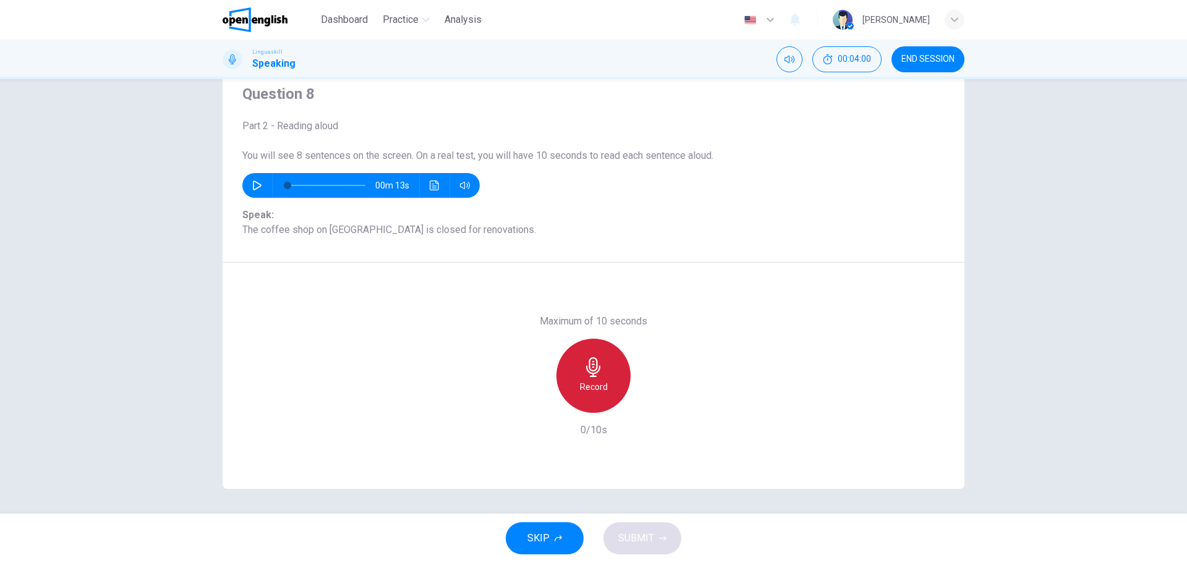
click at [590, 378] on div "Record" at bounding box center [593, 376] width 74 height 74
click at [585, 388] on h6 "Stop" at bounding box center [593, 386] width 19 height 15
click at [640, 535] on span "SUBMIT" at bounding box center [636, 538] width 36 height 17
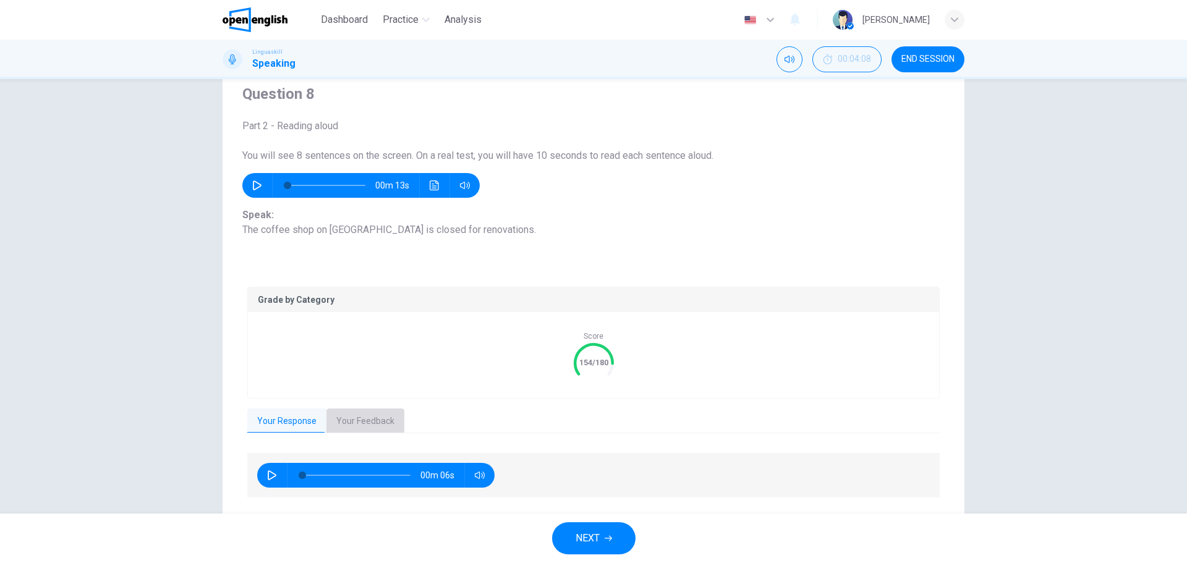
click at [350, 420] on button "Your Feedback" at bounding box center [365, 422] width 78 height 26
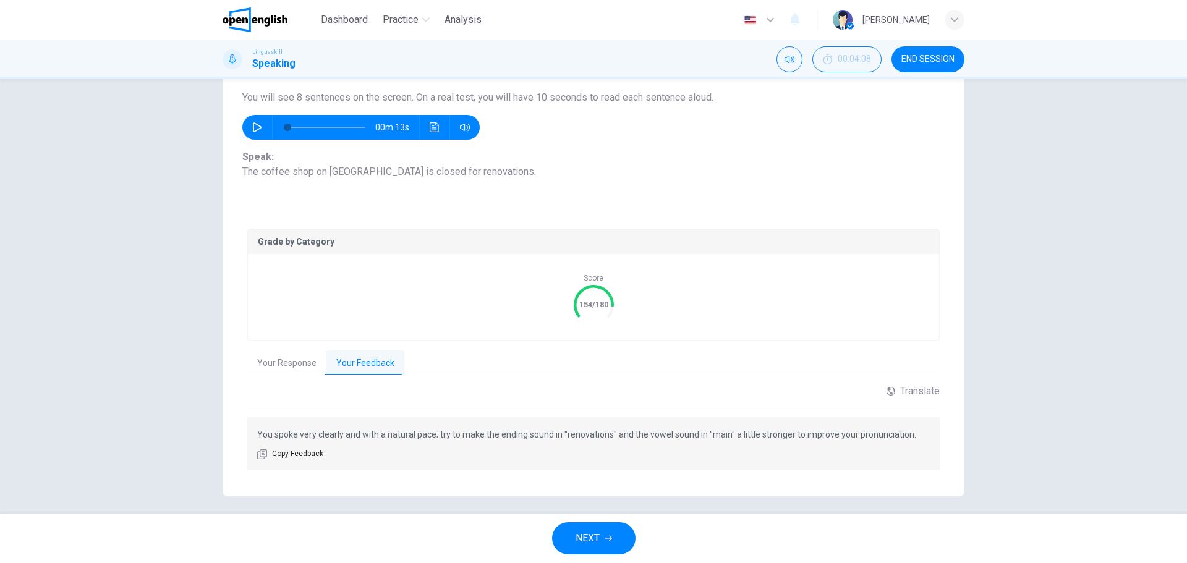
scroll to position [110, 0]
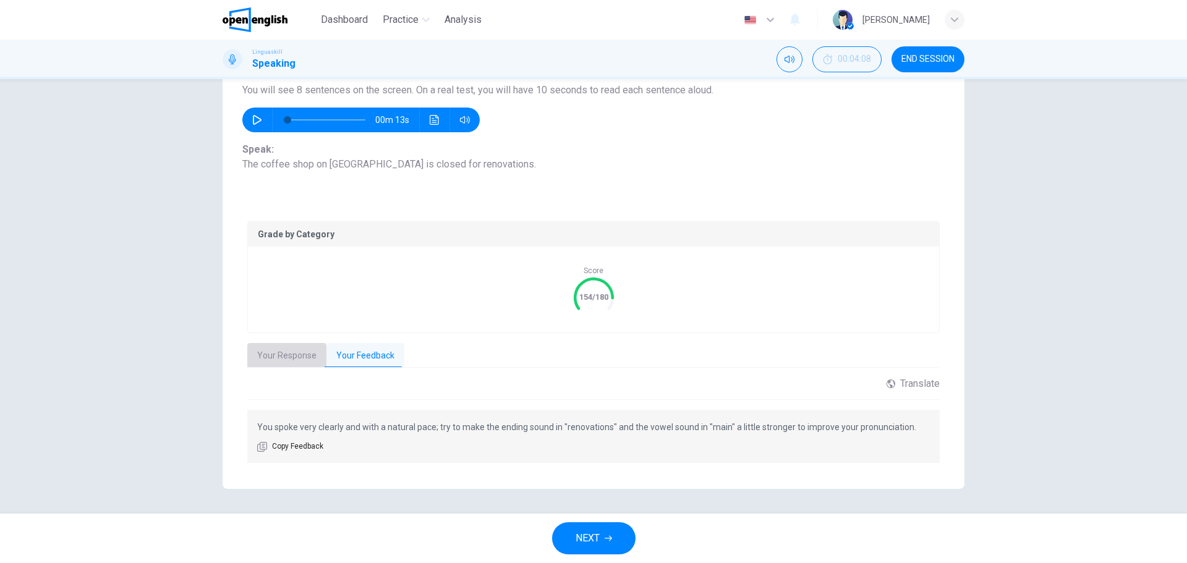
click at [279, 358] on button "Your Response" at bounding box center [286, 356] width 79 height 26
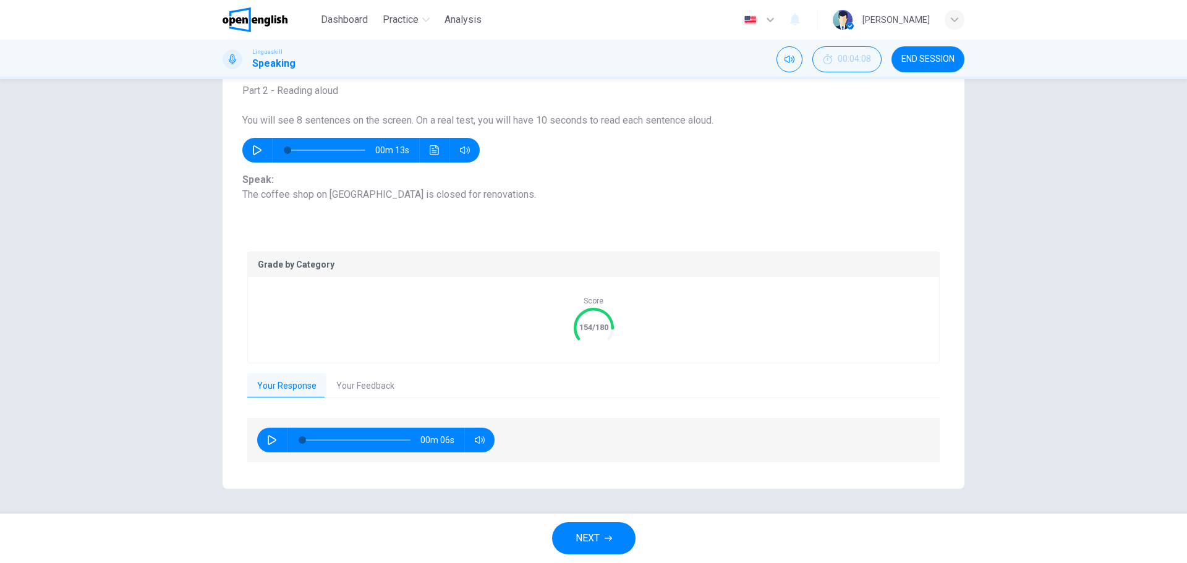
click at [262, 441] on button "button" at bounding box center [272, 440] width 20 height 25
type input "**"
click at [347, 388] on button "Your Feedback" at bounding box center [365, 386] width 78 height 26
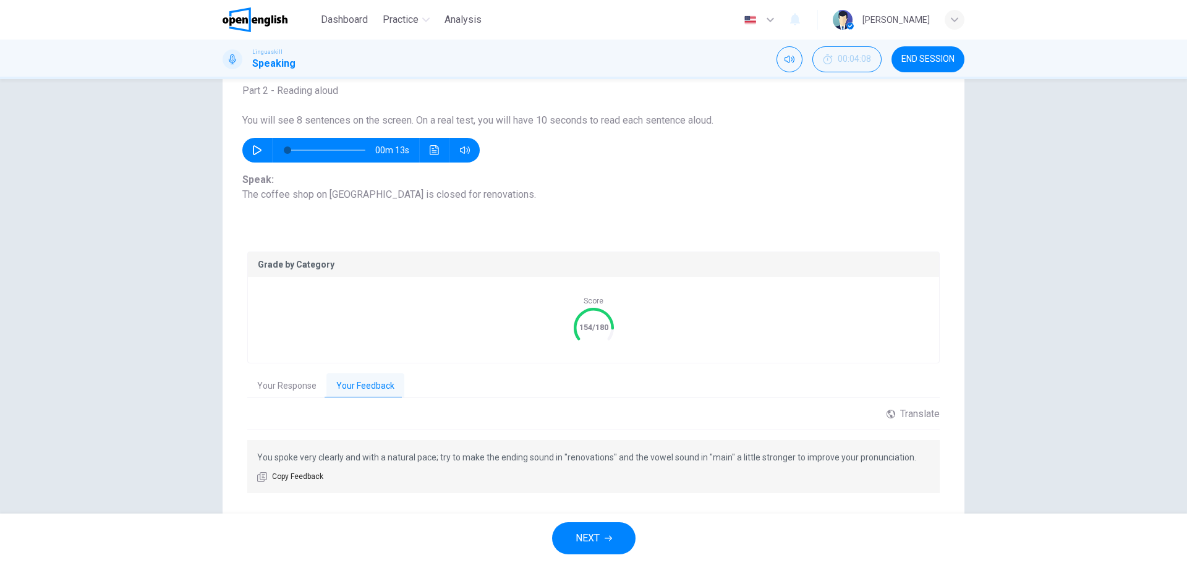
scroll to position [110, 0]
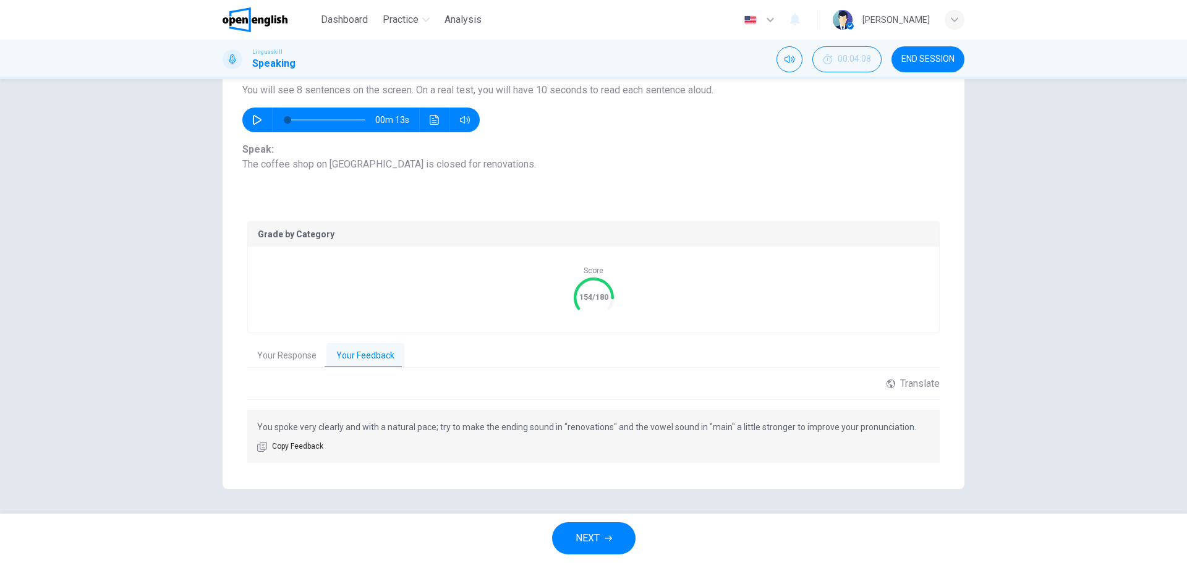
click at [601, 529] on button "NEXT" at bounding box center [593, 538] width 83 height 32
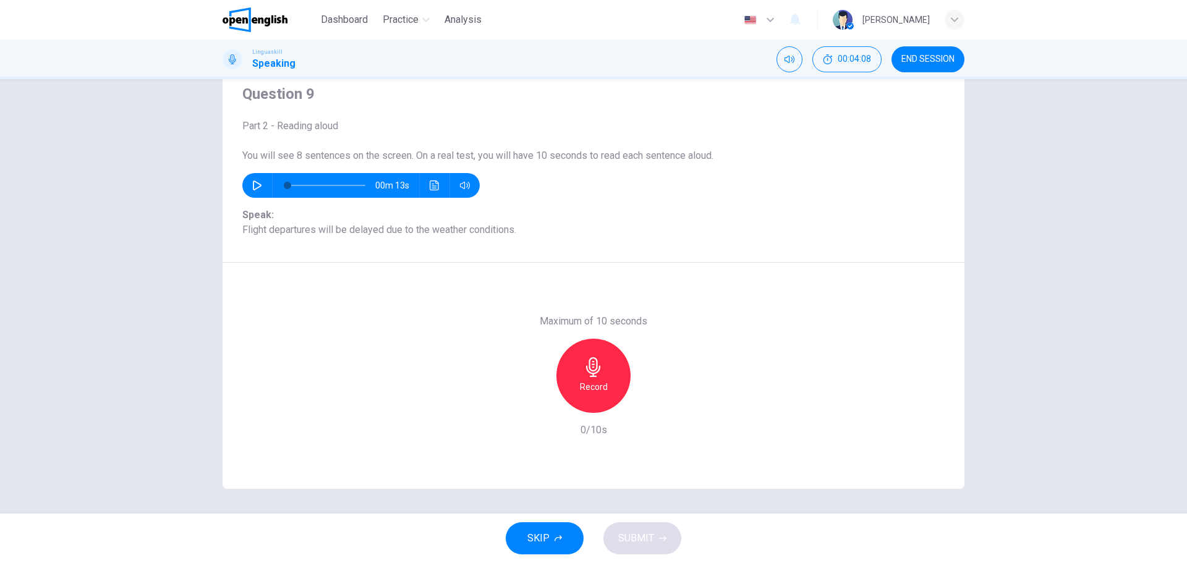
scroll to position [44, 0]
click at [252, 187] on icon "button" at bounding box center [257, 185] width 10 height 10
click at [253, 187] on icon "button" at bounding box center [256, 185] width 7 height 7
click at [591, 376] on icon "button" at bounding box center [593, 367] width 14 height 20
click at [609, 375] on div "Stop" at bounding box center [593, 376] width 74 height 74
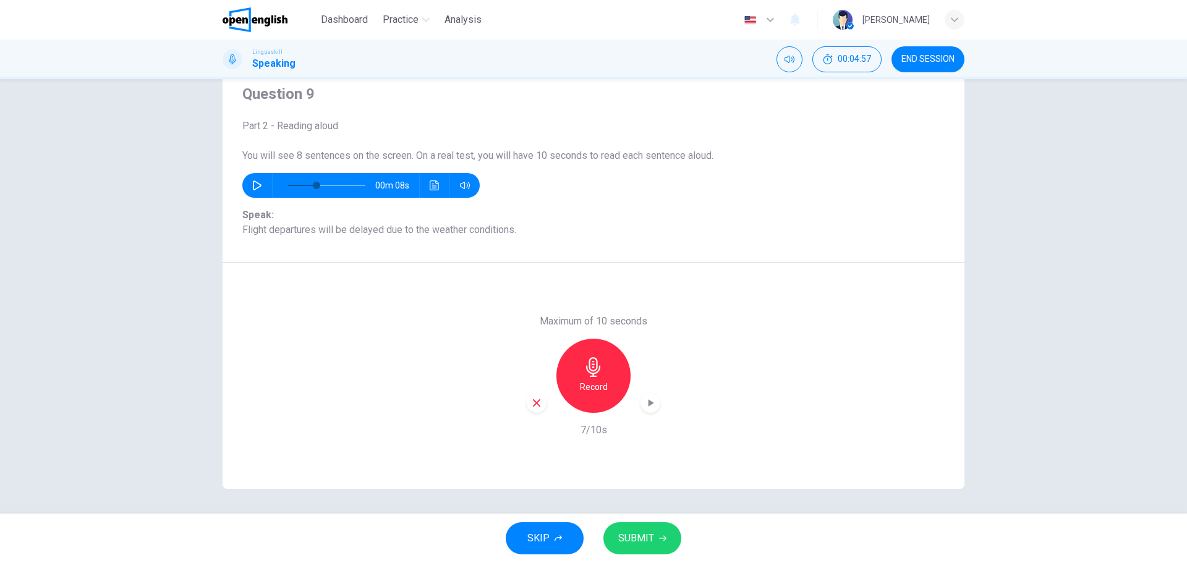
click at [625, 535] on span "SUBMIT" at bounding box center [636, 538] width 36 height 17
type input "*"
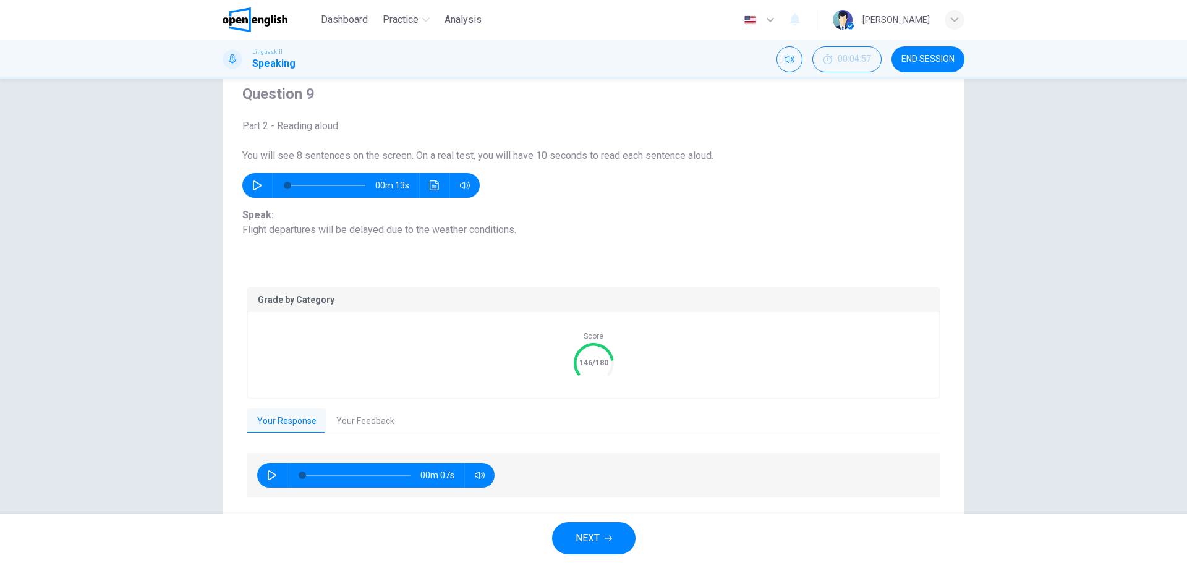
click at [359, 414] on button "Your Feedback" at bounding box center [365, 422] width 78 height 26
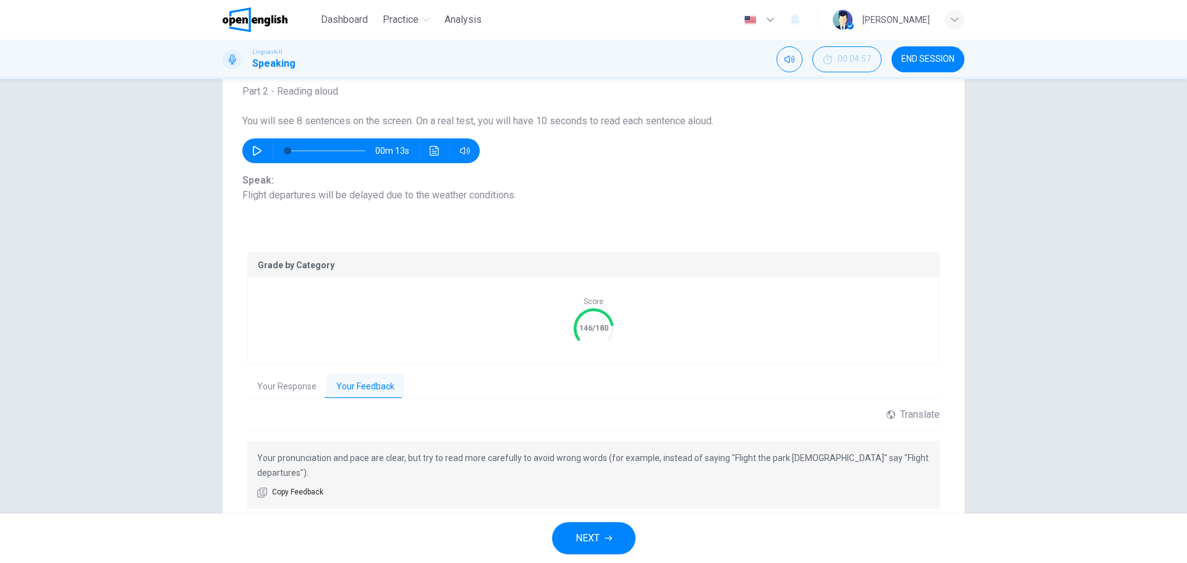
scroll to position [110, 0]
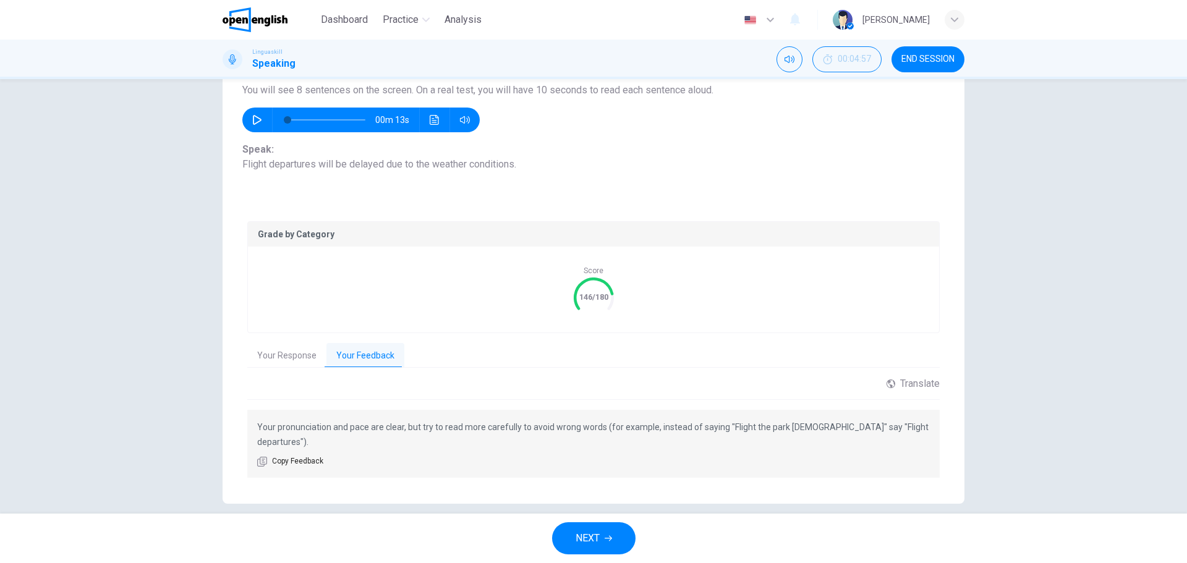
click at [609, 541] on icon "button" at bounding box center [607, 538] width 7 height 7
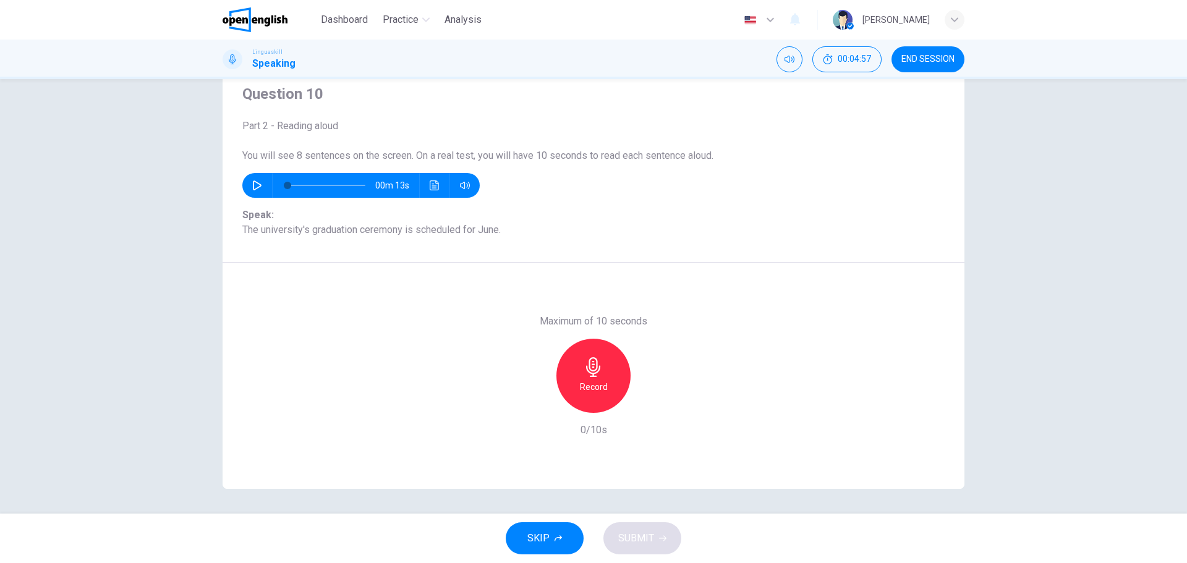
scroll to position [44, 0]
click at [591, 373] on icon "button" at bounding box center [593, 367] width 14 height 20
click at [608, 373] on div "Stop" at bounding box center [593, 376] width 74 height 74
click at [642, 527] on button "SUBMIT" at bounding box center [642, 538] width 78 height 32
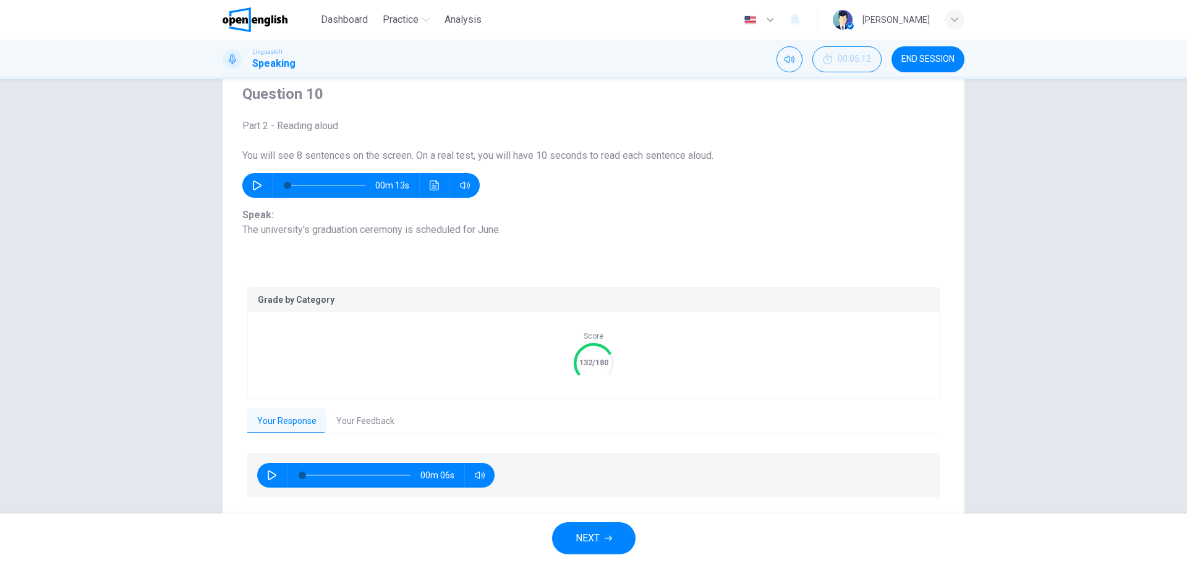
click at [262, 478] on button "button" at bounding box center [272, 475] width 20 height 25
click at [370, 423] on button "Your Feedback" at bounding box center [365, 422] width 78 height 26
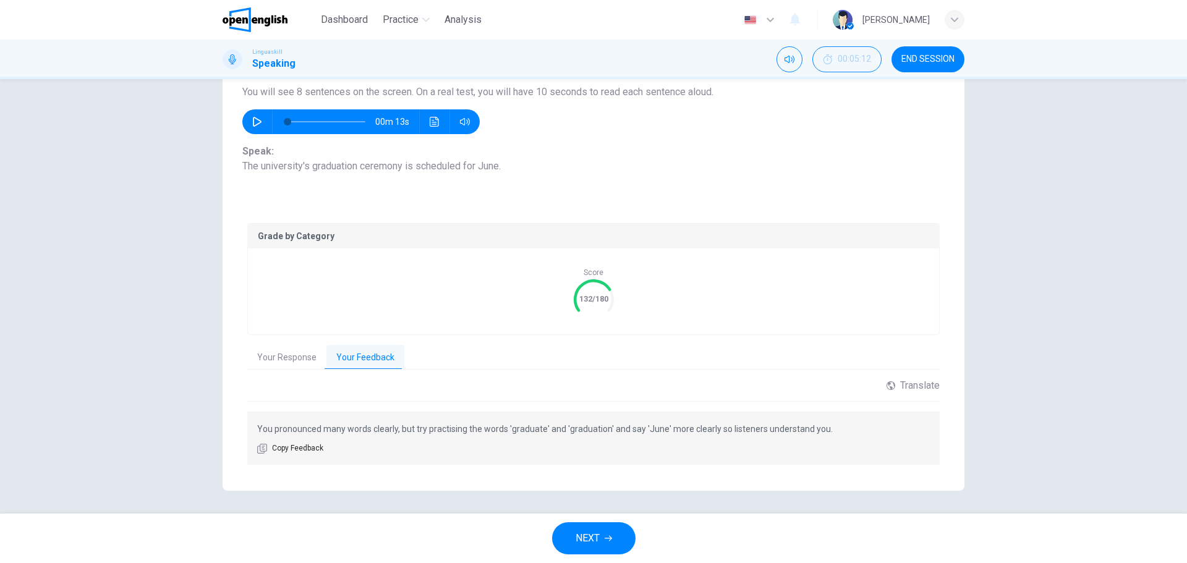
scroll to position [110, 0]
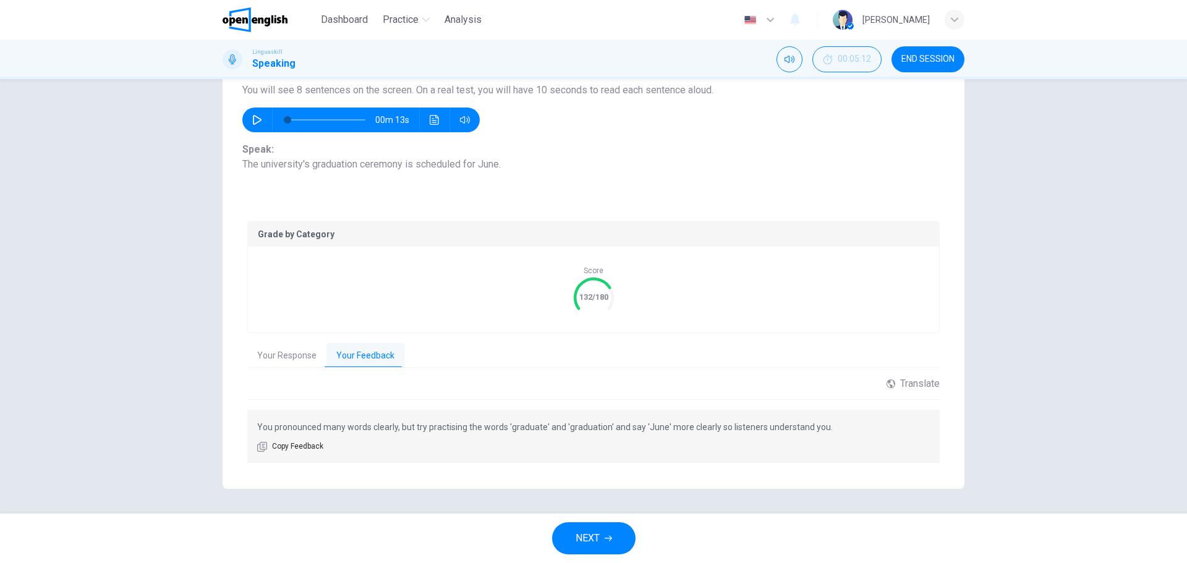
click at [289, 347] on button "Your Response" at bounding box center [286, 356] width 79 height 26
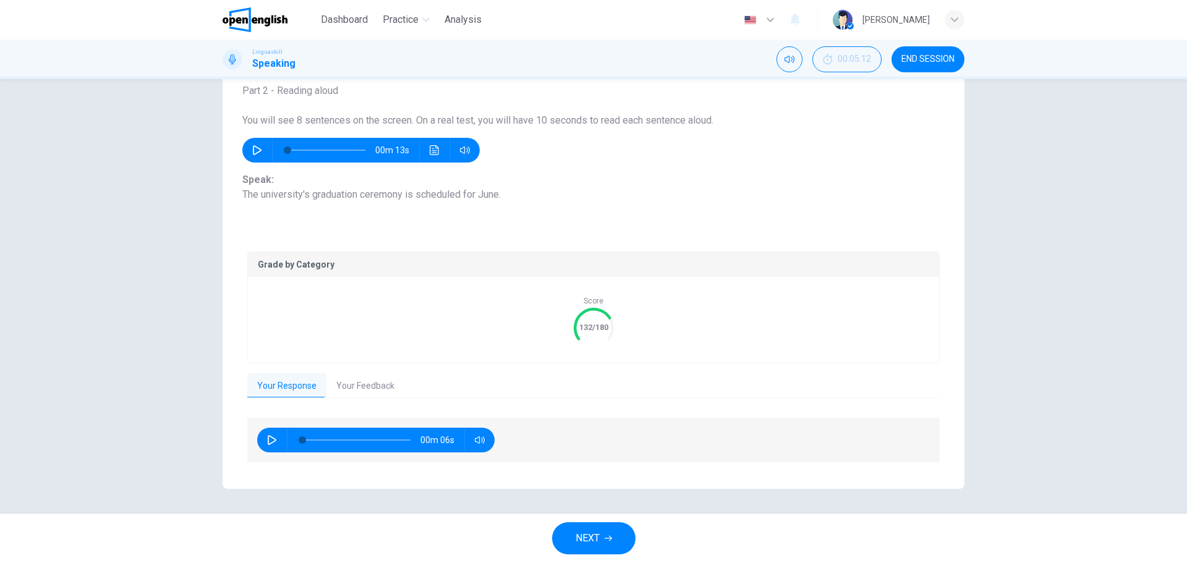
scroll to position [80, 0]
click at [270, 431] on button "button" at bounding box center [272, 440] width 20 height 25
type input "*"
click at [587, 535] on span "NEXT" at bounding box center [587, 538] width 24 height 17
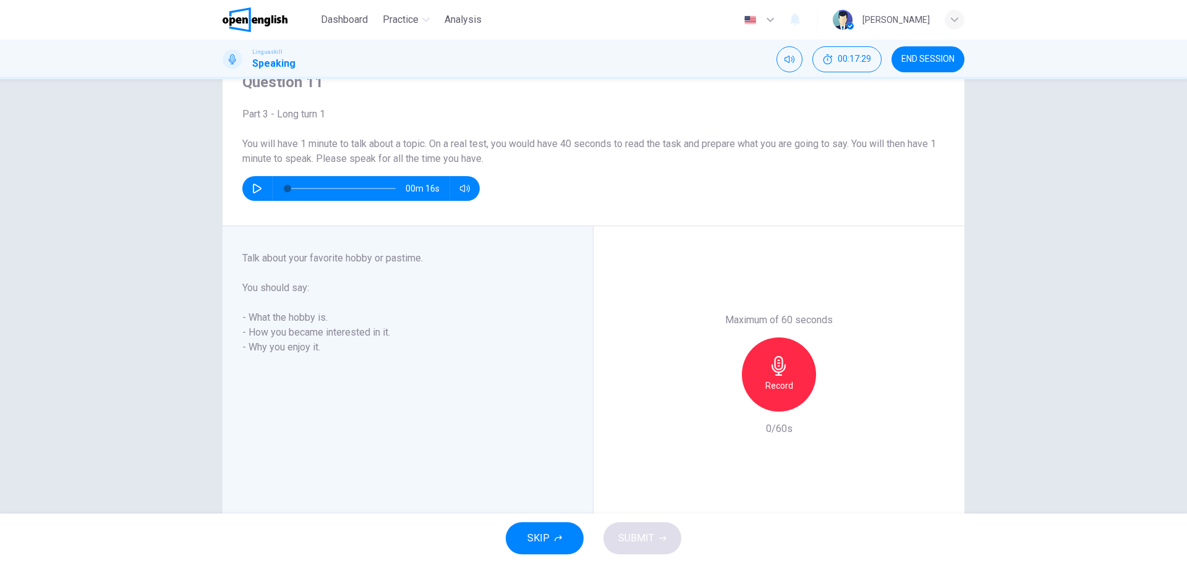
scroll to position [62, 0]
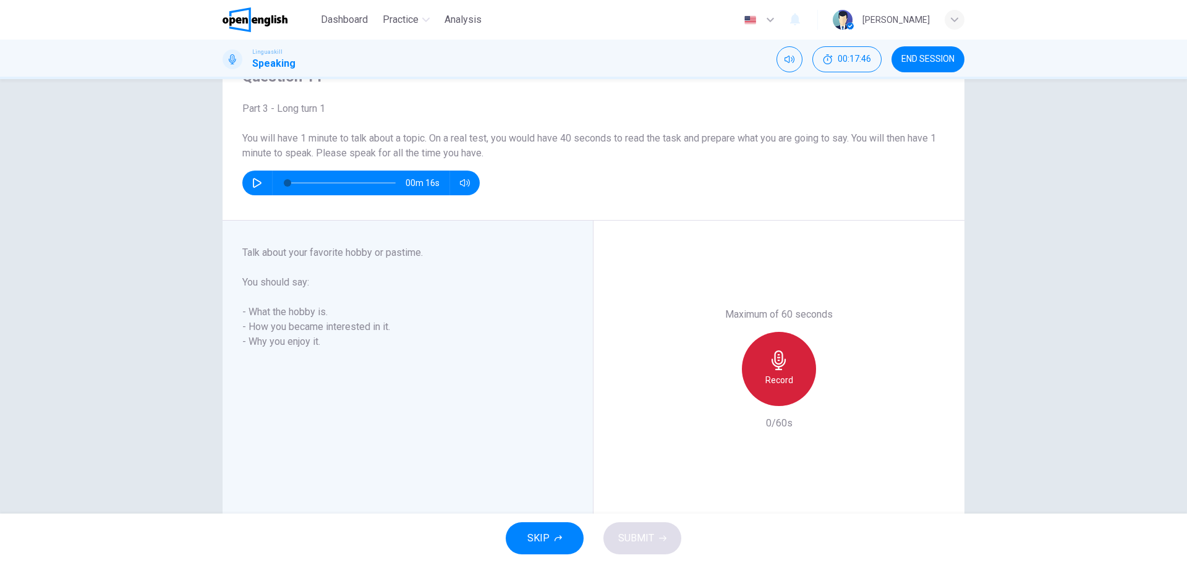
click at [775, 362] on icon "button" at bounding box center [779, 360] width 20 height 20
click at [662, 532] on button "SUBMIT" at bounding box center [642, 538] width 78 height 32
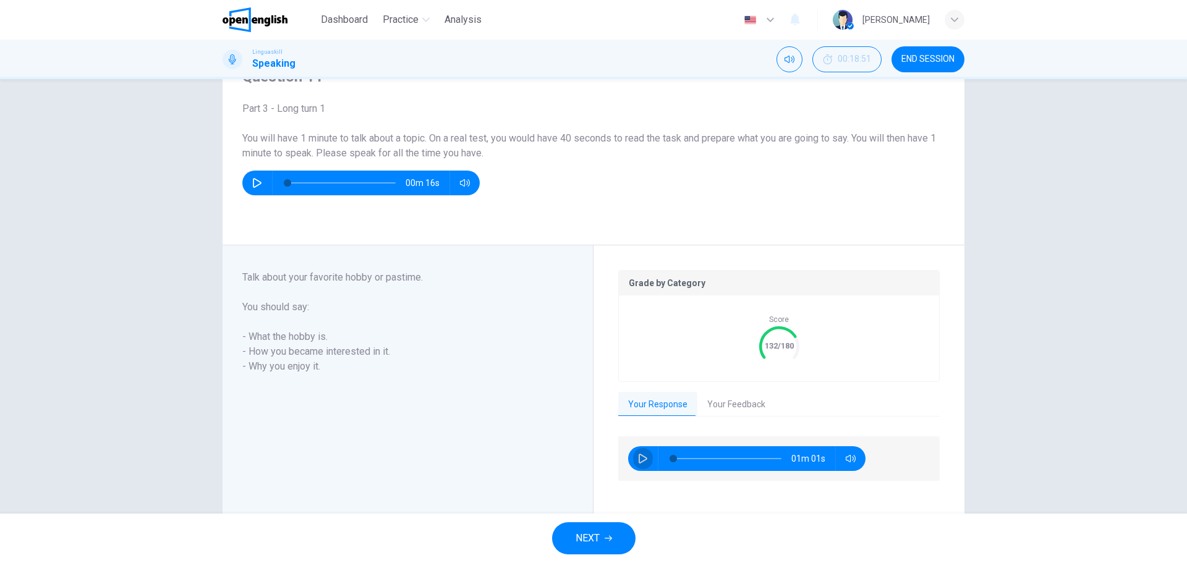
click at [643, 452] on button "button" at bounding box center [643, 458] width 20 height 25
type input "*"
click at [724, 402] on button "Your Feedback" at bounding box center [736, 405] width 78 height 26
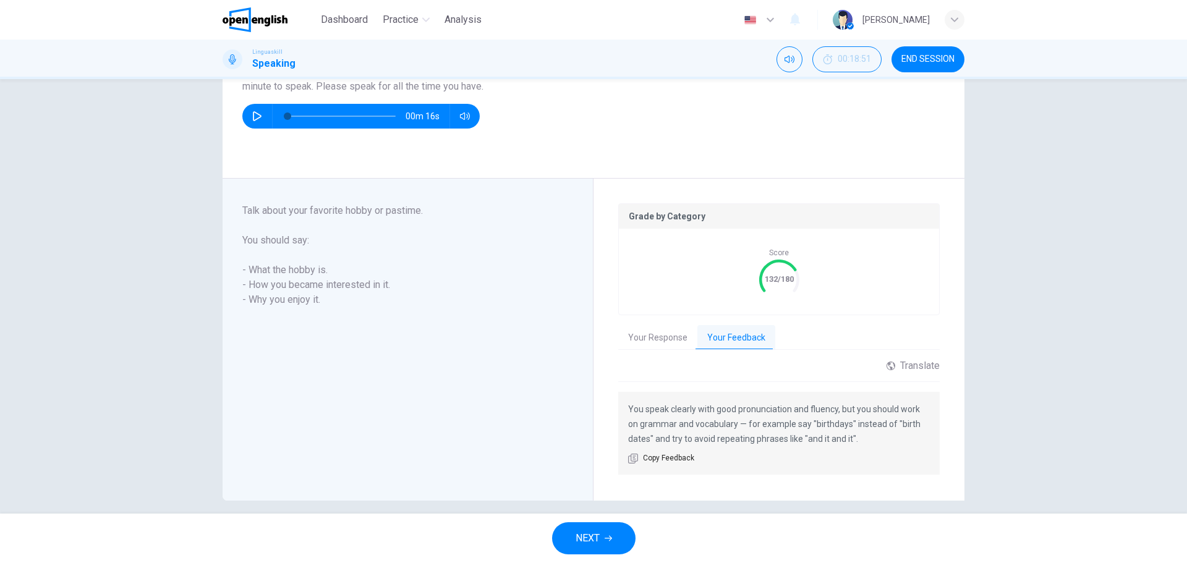
scroll to position [140, 0]
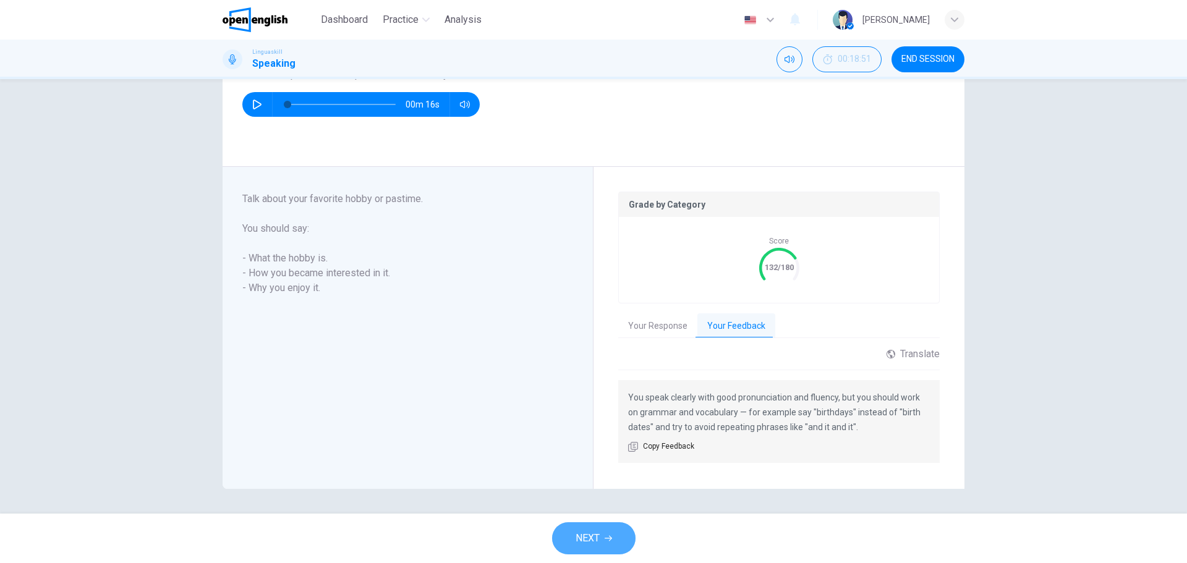
click at [605, 535] on icon "button" at bounding box center [607, 538] width 7 height 7
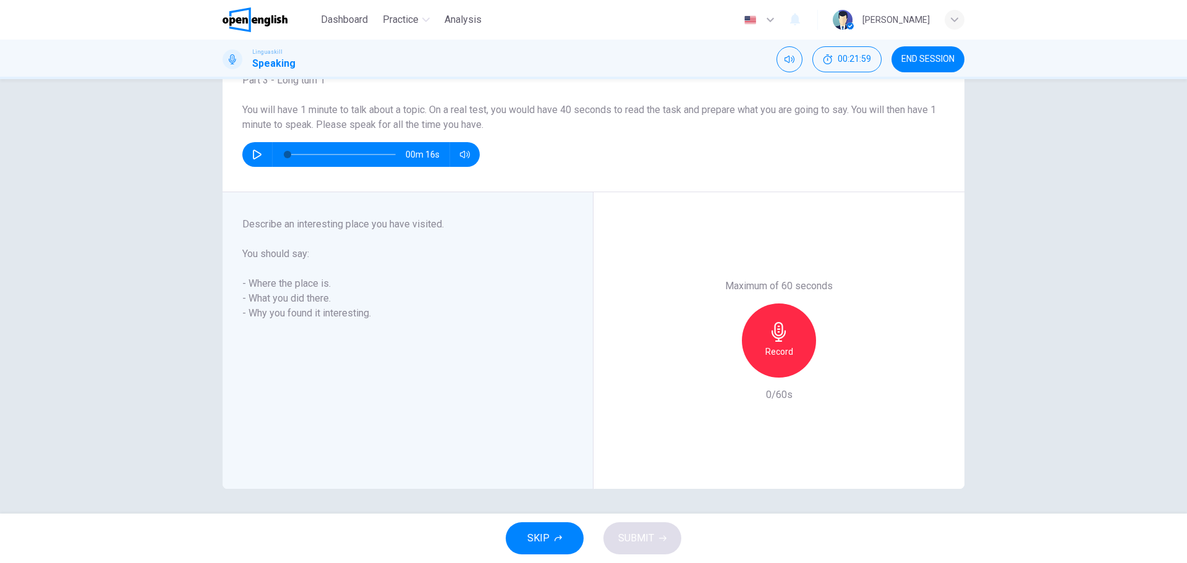
click at [776, 341] on icon "button" at bounding box center [778, 332] width 14 height 20
click at [644, 537] on span "SUBMIT" at bounding box center [636, 538] width 36 height 17
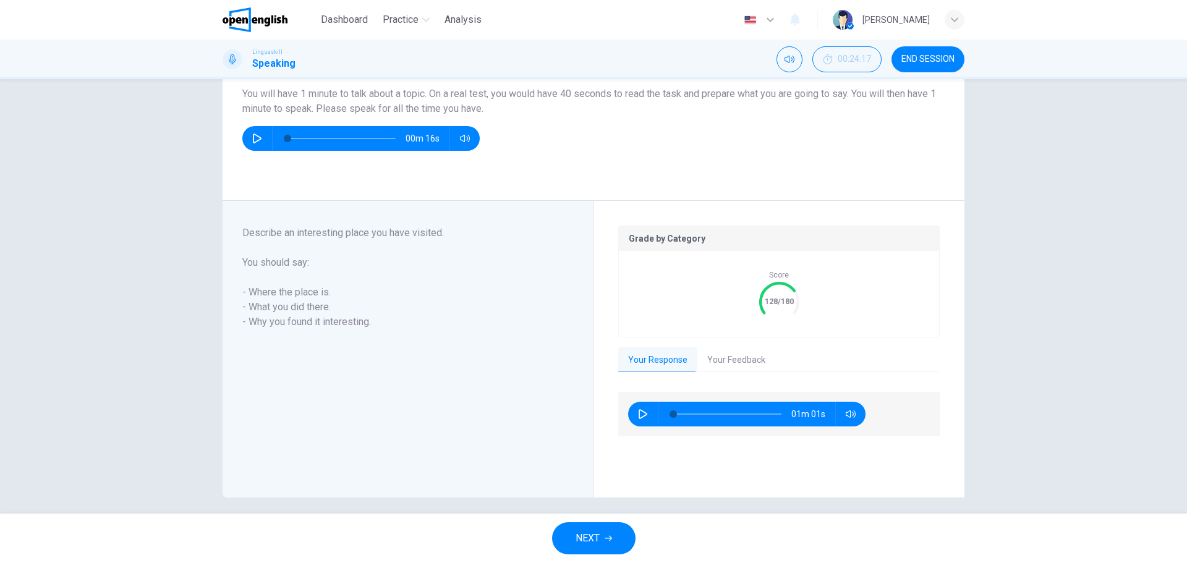
scroll to position [115, 0]
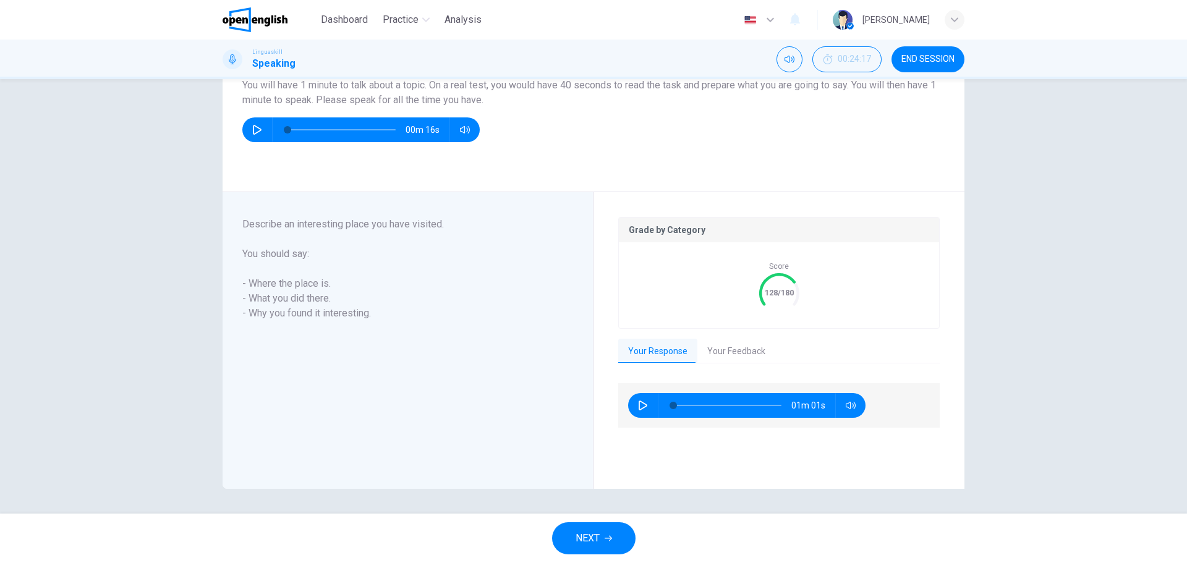
click at [640, 406] on icon "button" at bounding box center [643, 405] width 10 height 10
type input "*"
click at [713, 355] on button "Your Feedback" at bounding box center [736, 352] width 78 height 26
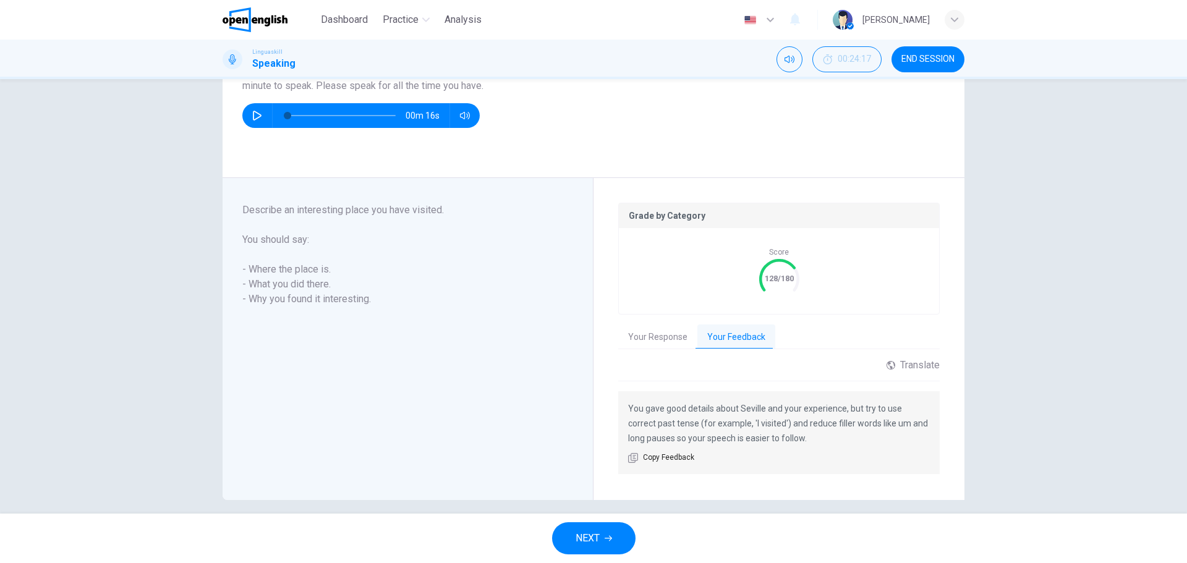
scroll to position [140, 0]
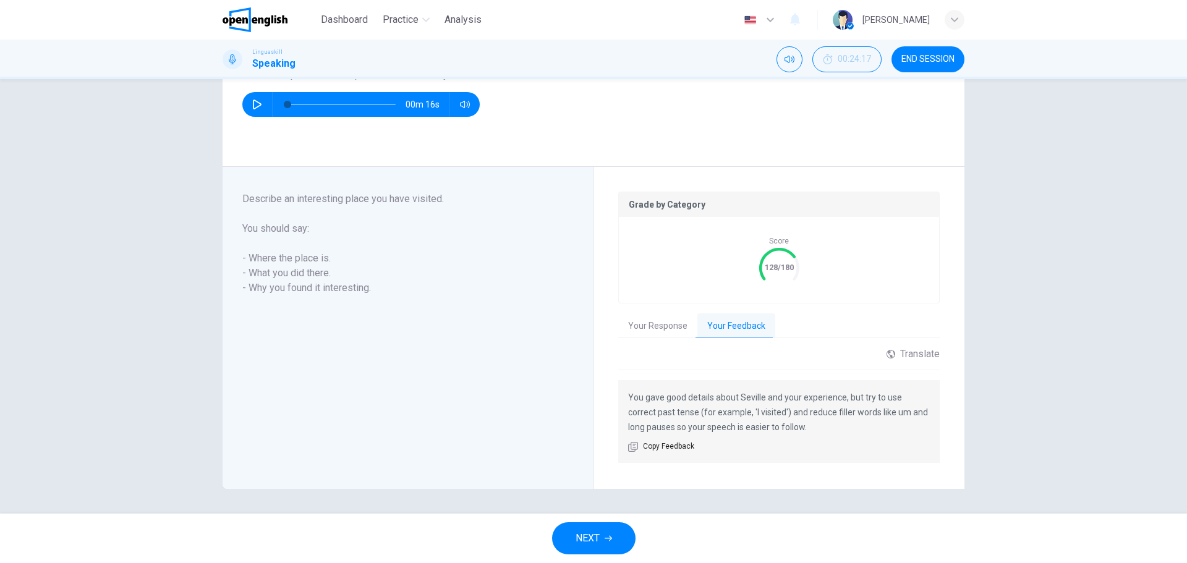
click at [615, 522] on div "NEXT" at bounding box center [593, 538] width 1187 height 49
click at [607, 538] on icon "button" at bounding box center [607, 539] width 7 height 6
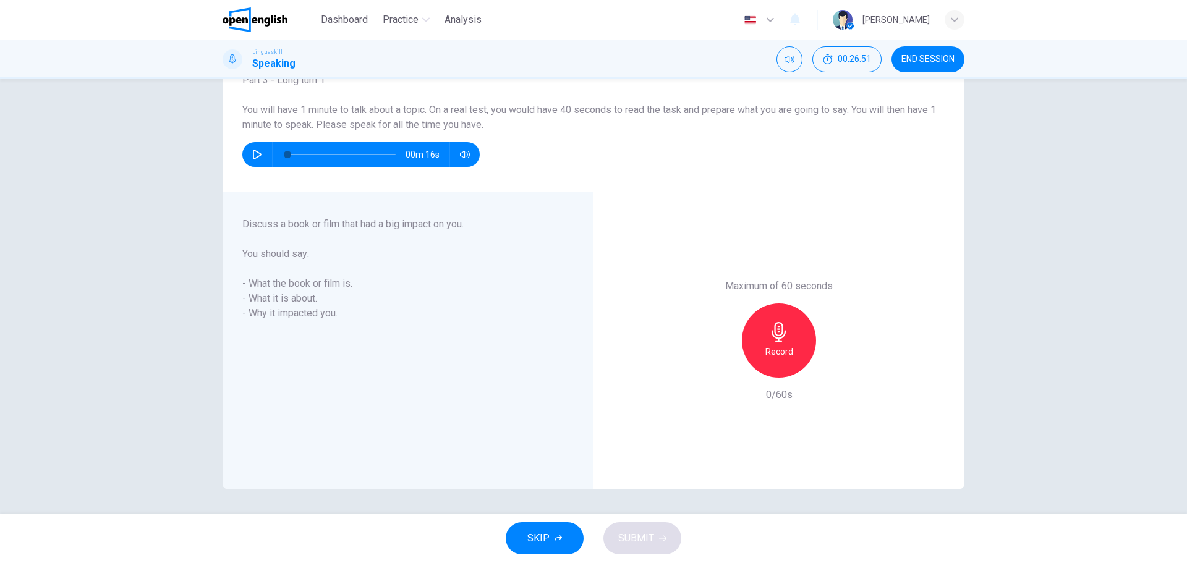
click at [781, 334] on icon "button" at bounding box center [778, 332] width 14 height 20
click at [636, 540] on span "SUBMIT" at bounding box center [636, 538] width 36 height 17
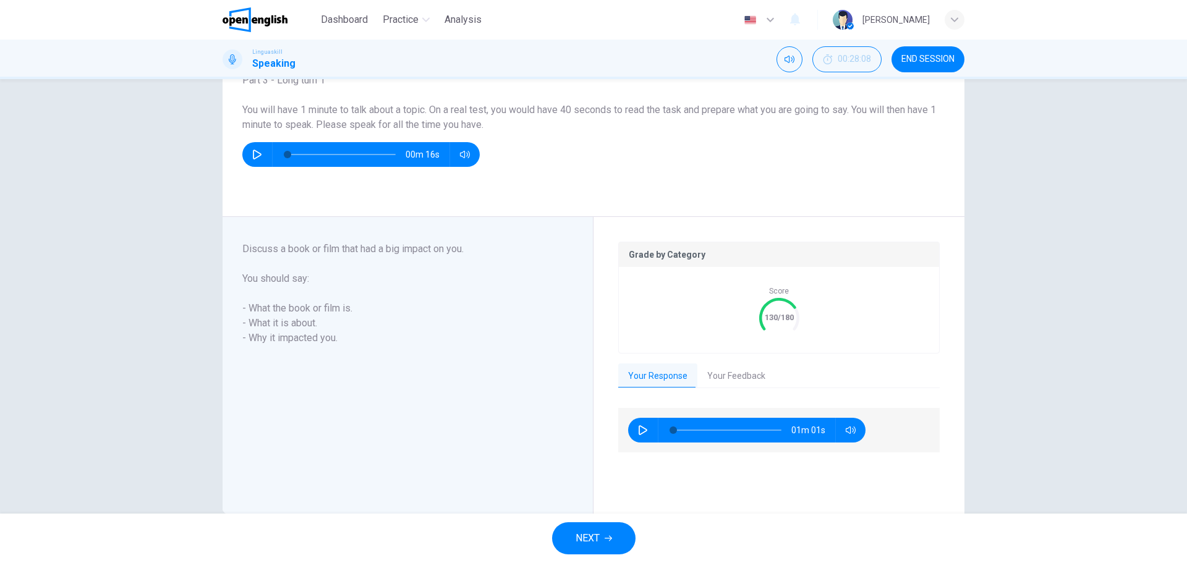
click at [713, 371] on button "Your Feedback" at bounding box center [736, 376] width 78 height 26
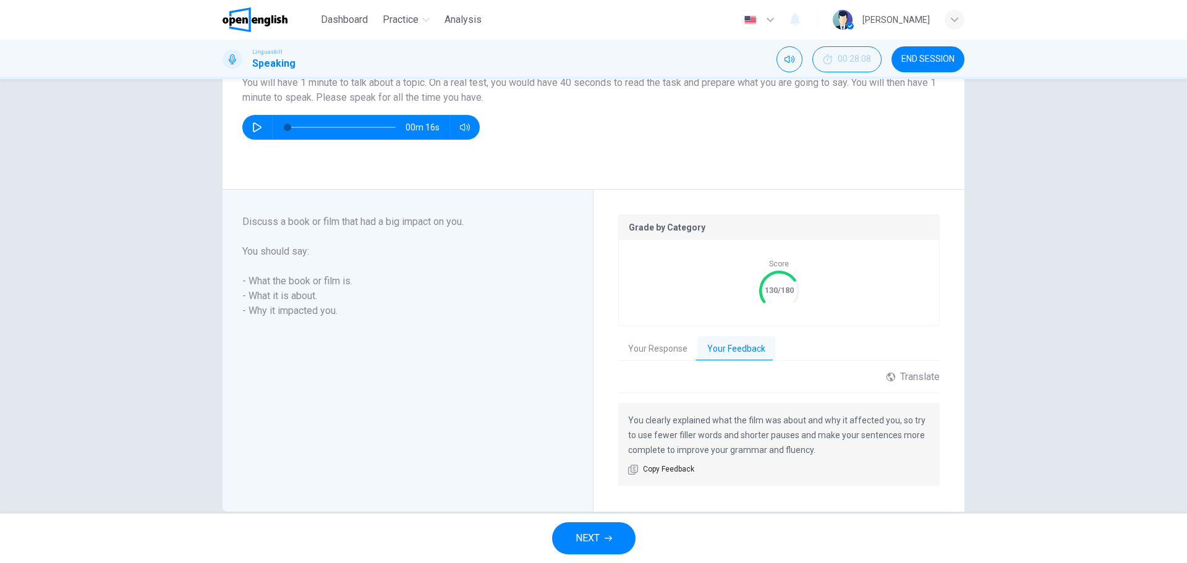
scroll to position [140, 0]
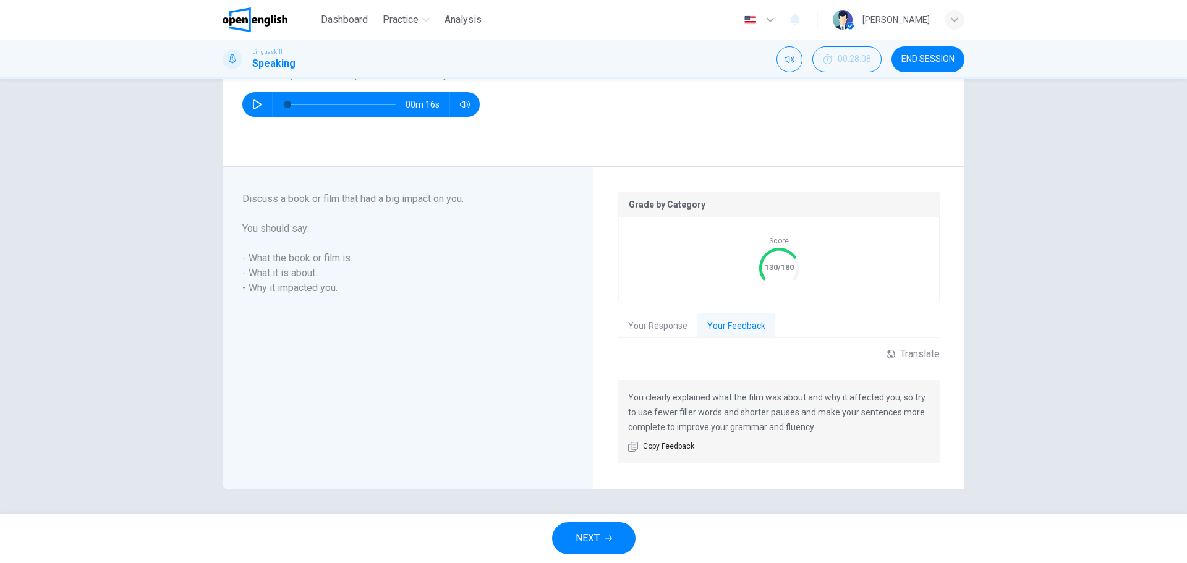
click at [600, 533] on button "NEXT" at bounding box center [593, 538] width 83 height 32
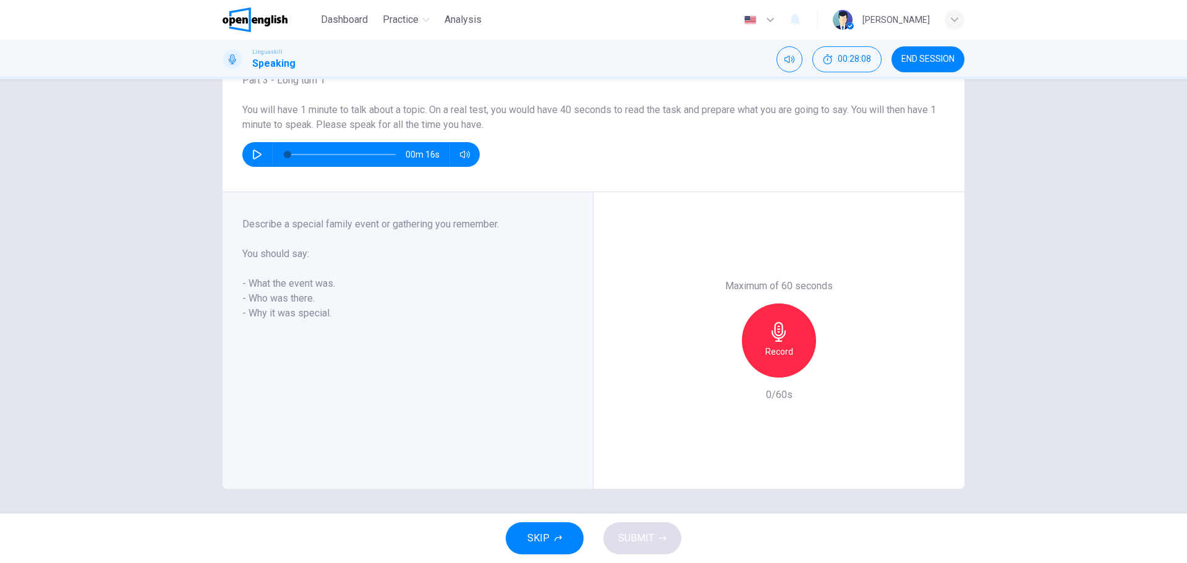
scroll to position [90, 0]
click at [782, 338] on icon "button" at bounding box center [779, 332] width 20 height 20
click at [630, 545] on span "SUBMIT" at bounding box center [636, 538] width 36 height 17
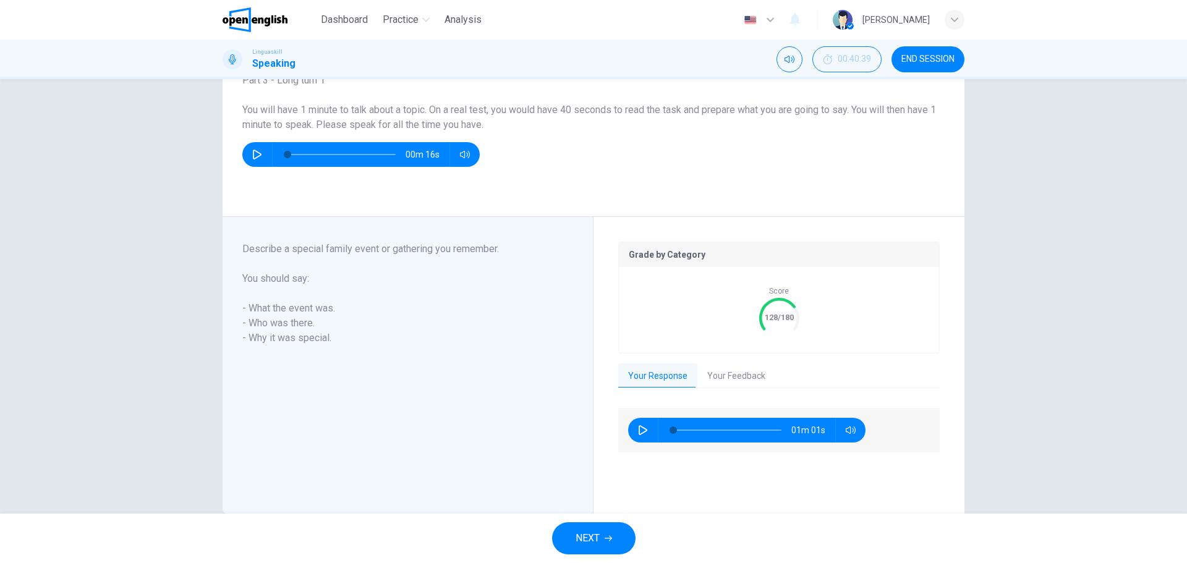
click at [725, 377] on button "Your Feedback" at bounding box center [736, 376] width 78 height 26
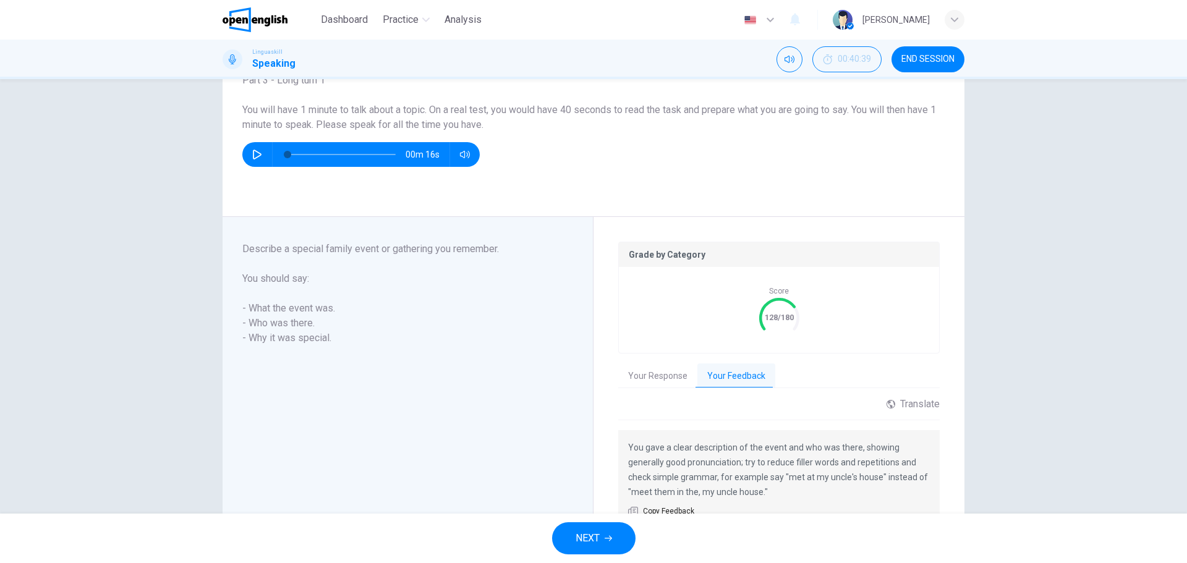
scroll to position [155, 0]
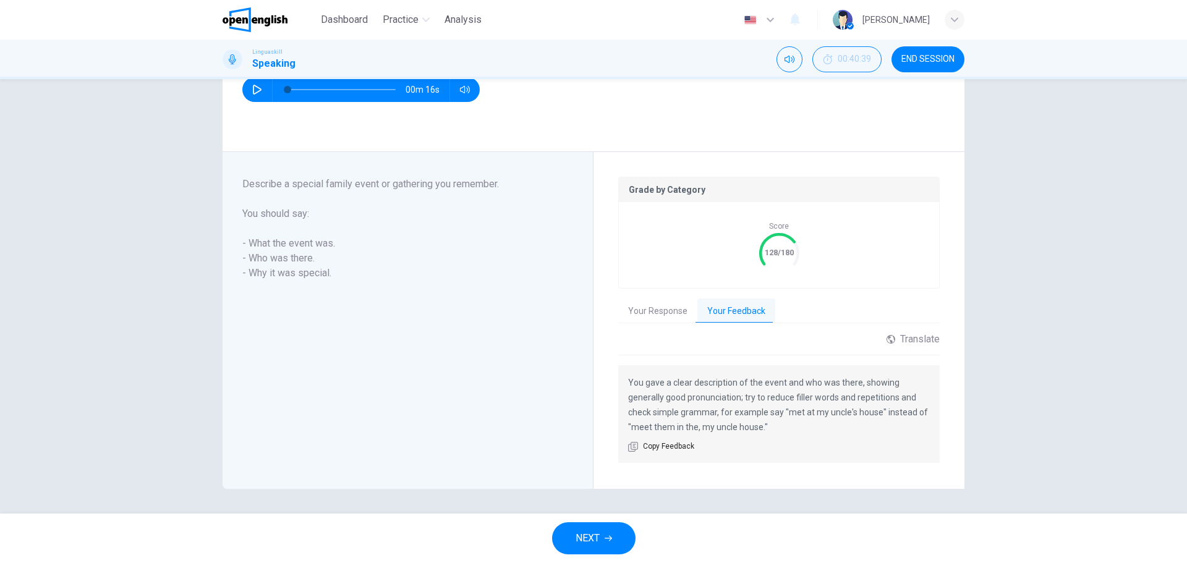
click at [941, 56] on span "END SESSION" at bounding box center [927, 59] width 53 height 10
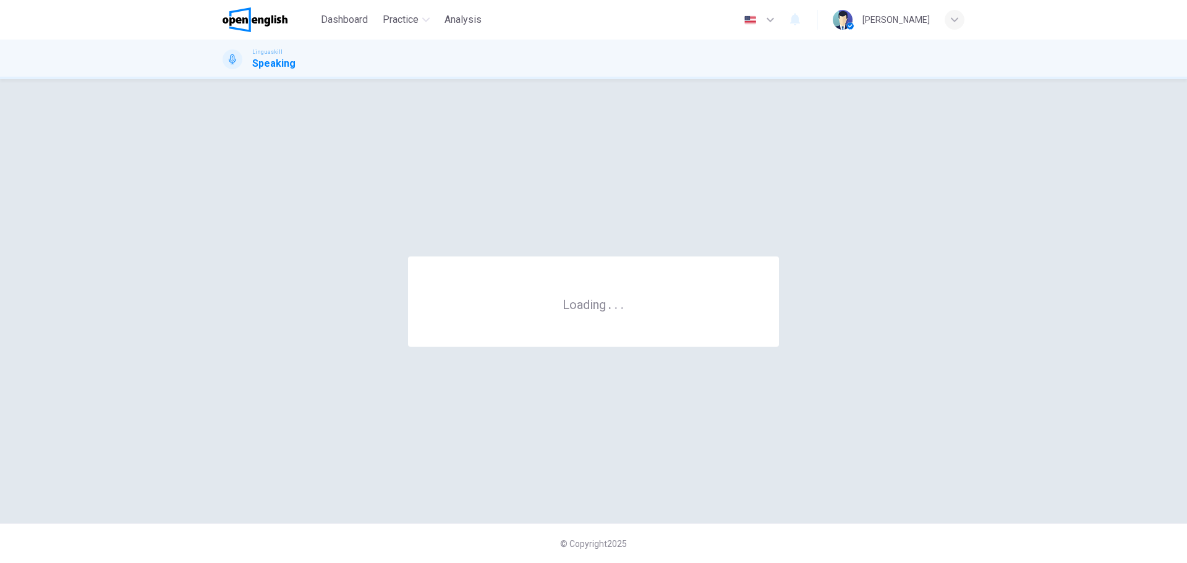
scroll to position [0, 0]
